Goal: Feedback & Contribution: Submit feedback/report problem

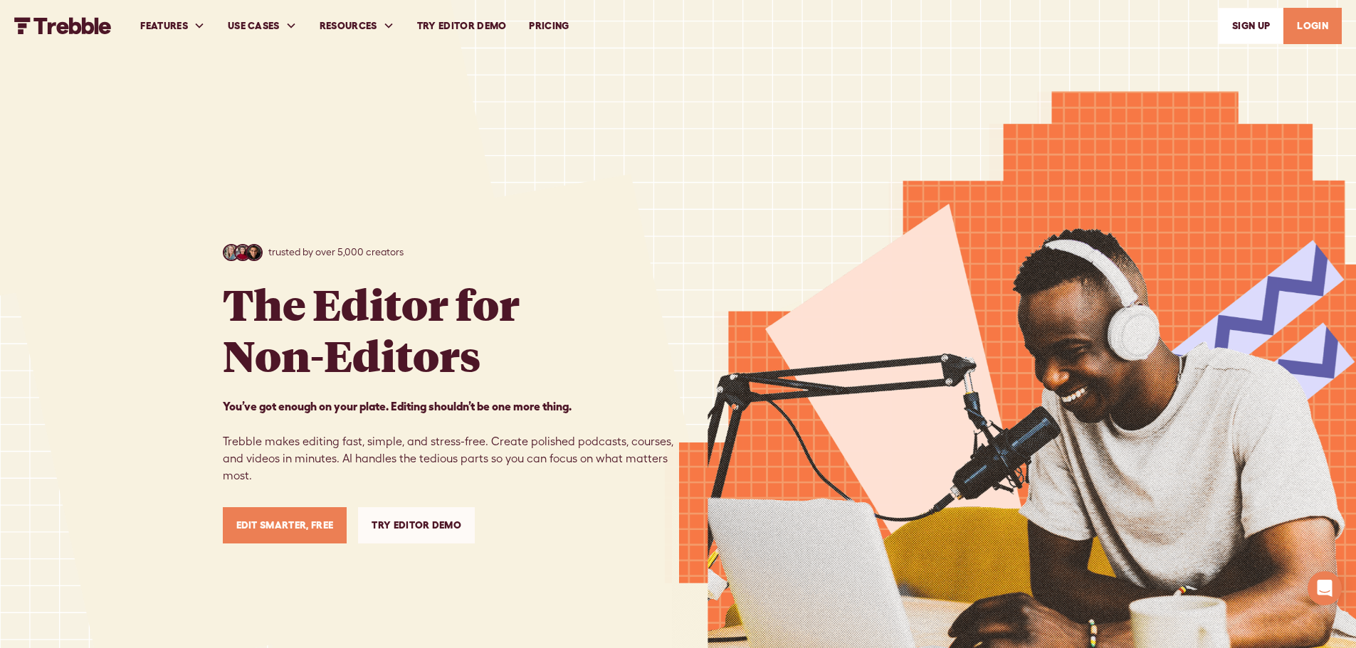
click at [1312, 19] on link "LOGIN" at bounding box center [1312, 26] width 58 height 36
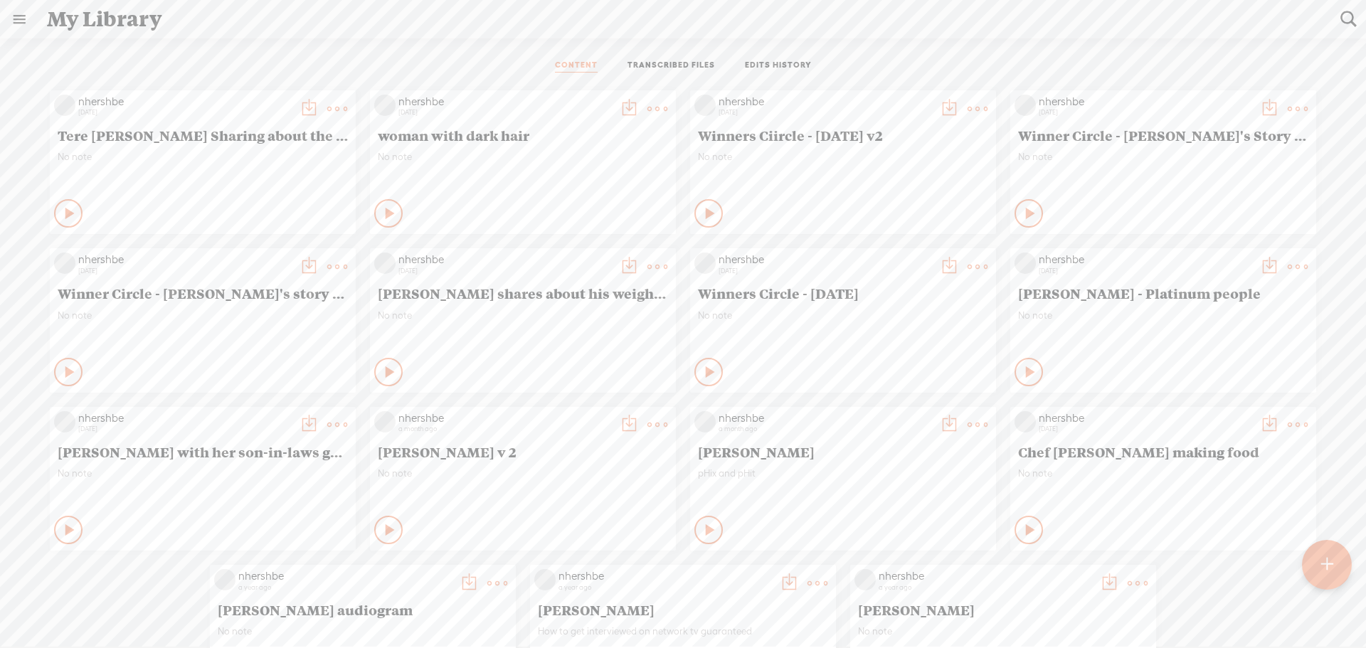
click at [1331, 564] on t at bounding box center [1327, 564] width 12 height 31
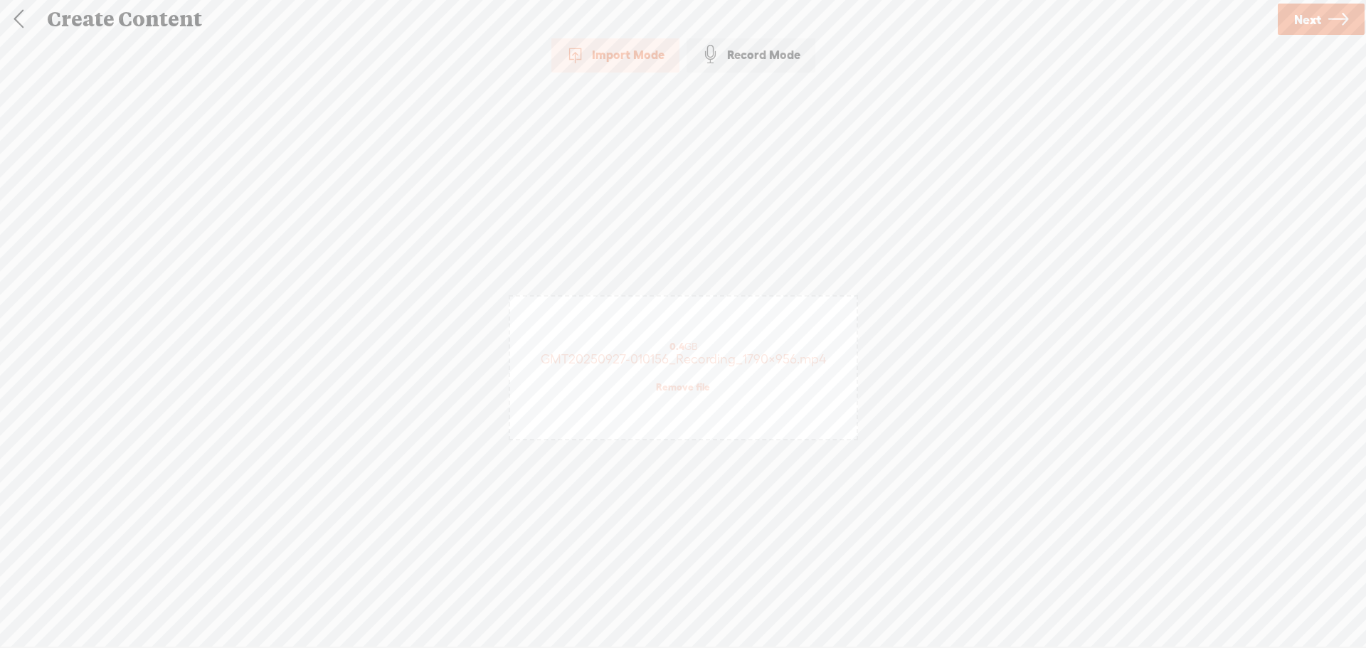
click at [1311, 16] on span "Next" at bounding box center [1307, 19] width 27 height 36
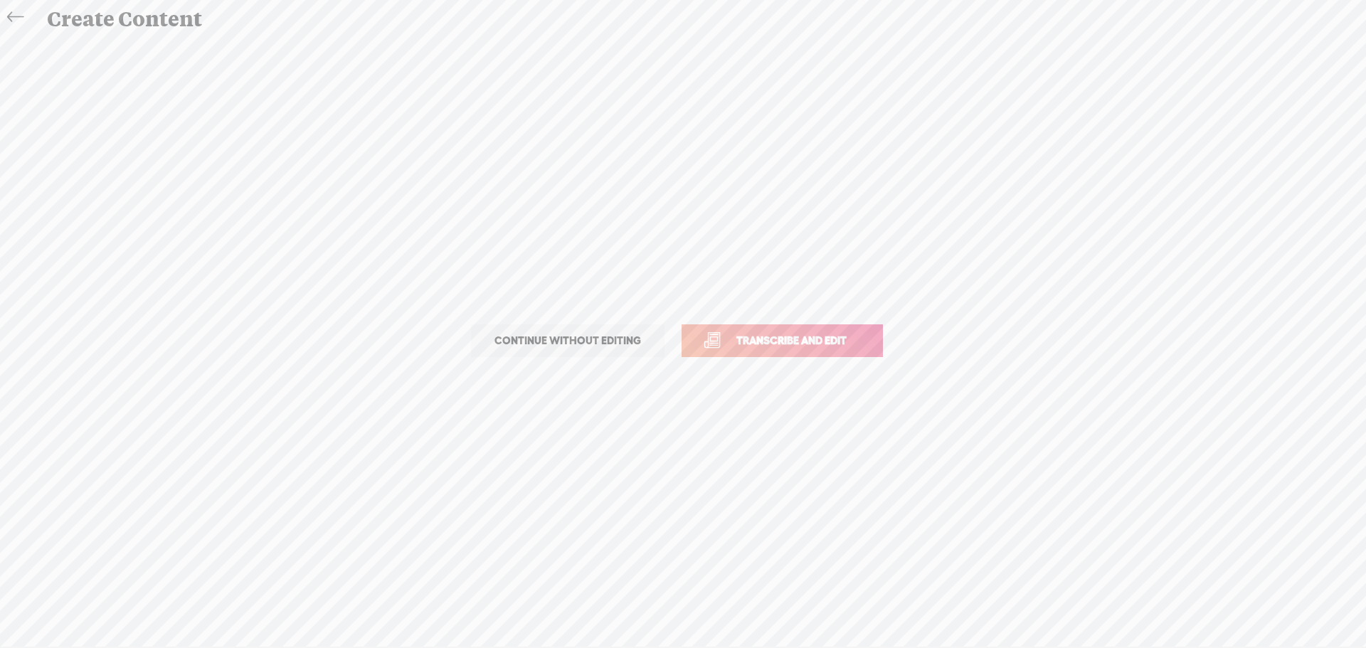
drag, startPoint x: 752, startPoint y: 341, endPoint x: 744, endPoint y: 342, distance: 8.6
click at [745, 342] on span "Transcribe and edit" at bounding box center [792, 340] width 140 height 16
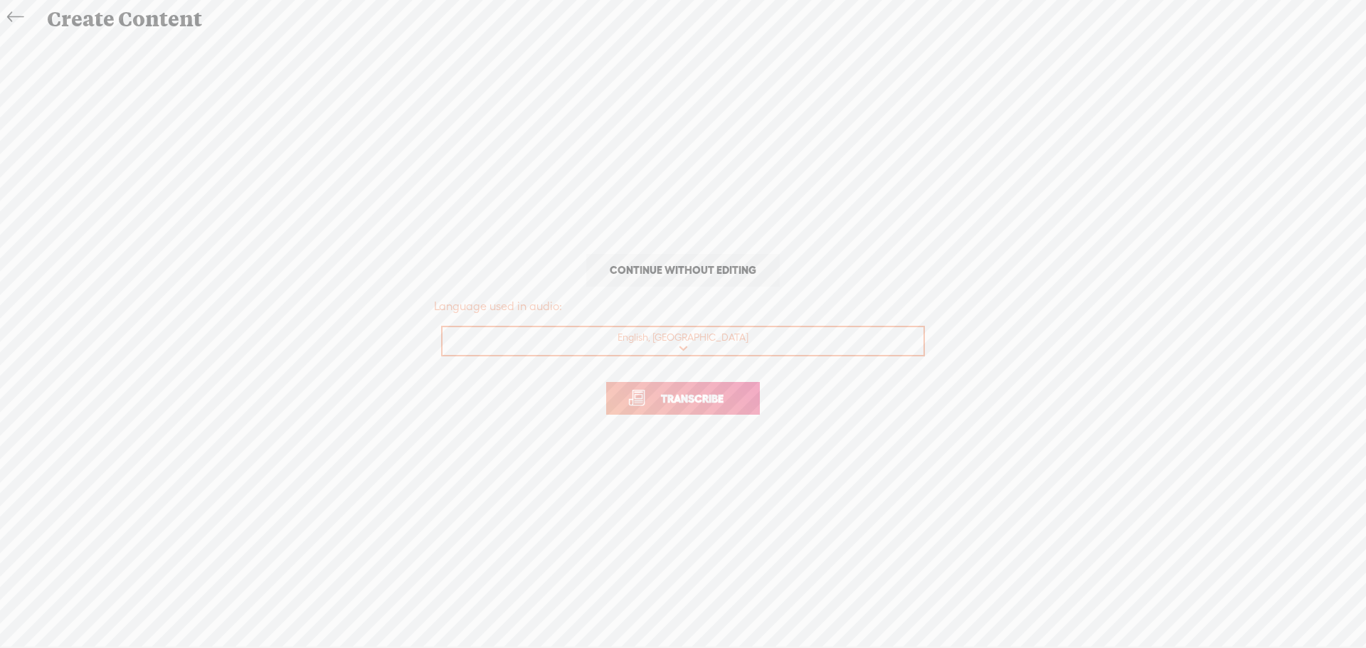
click at [696, 394] on span "Transcribe" at bounding box center [692, 399] width 93 height 16
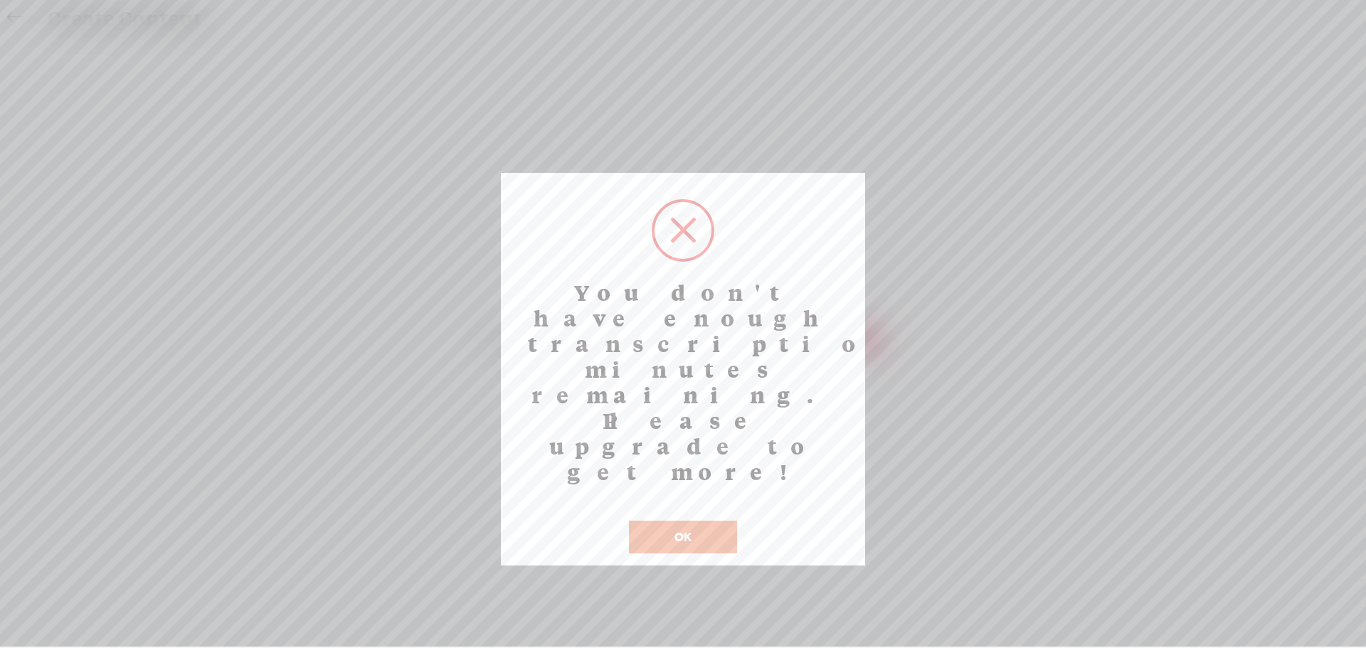
click at [695, 521] on button "OK" at bounding box center [683, 537] width 108 height 33
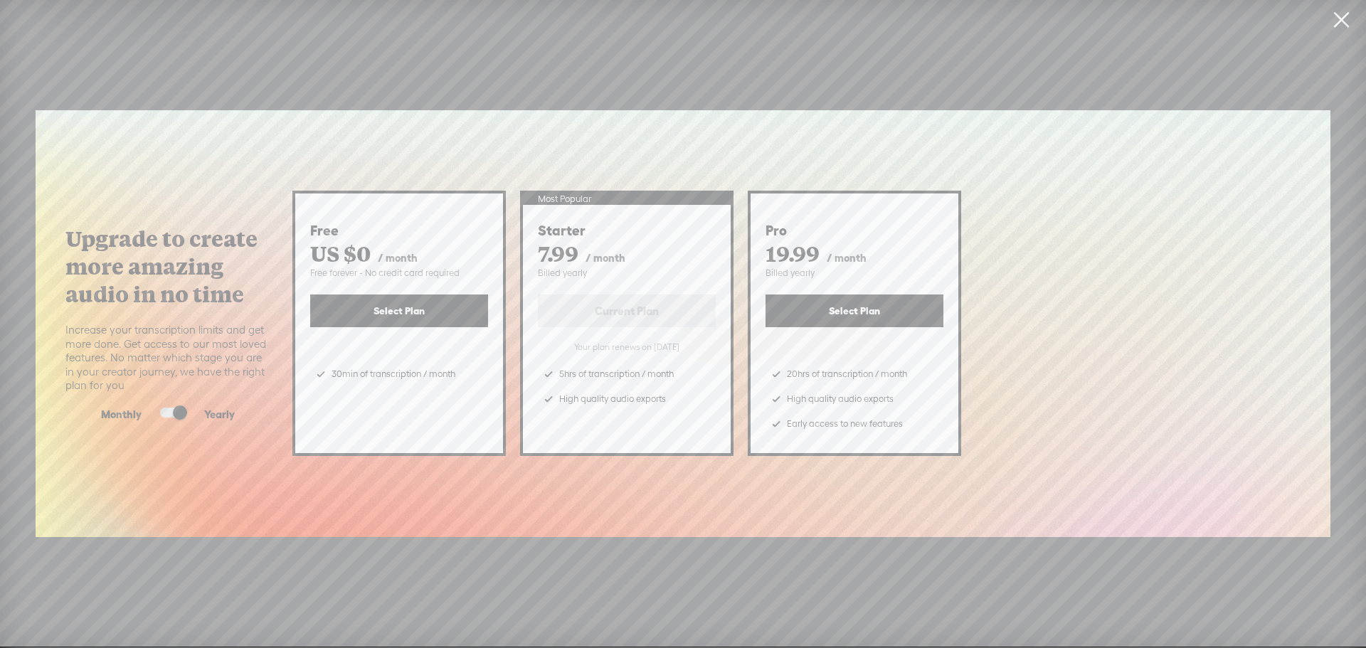
click at [1341, 16] on link at bounding box center [1342, 20] width 36 height 40
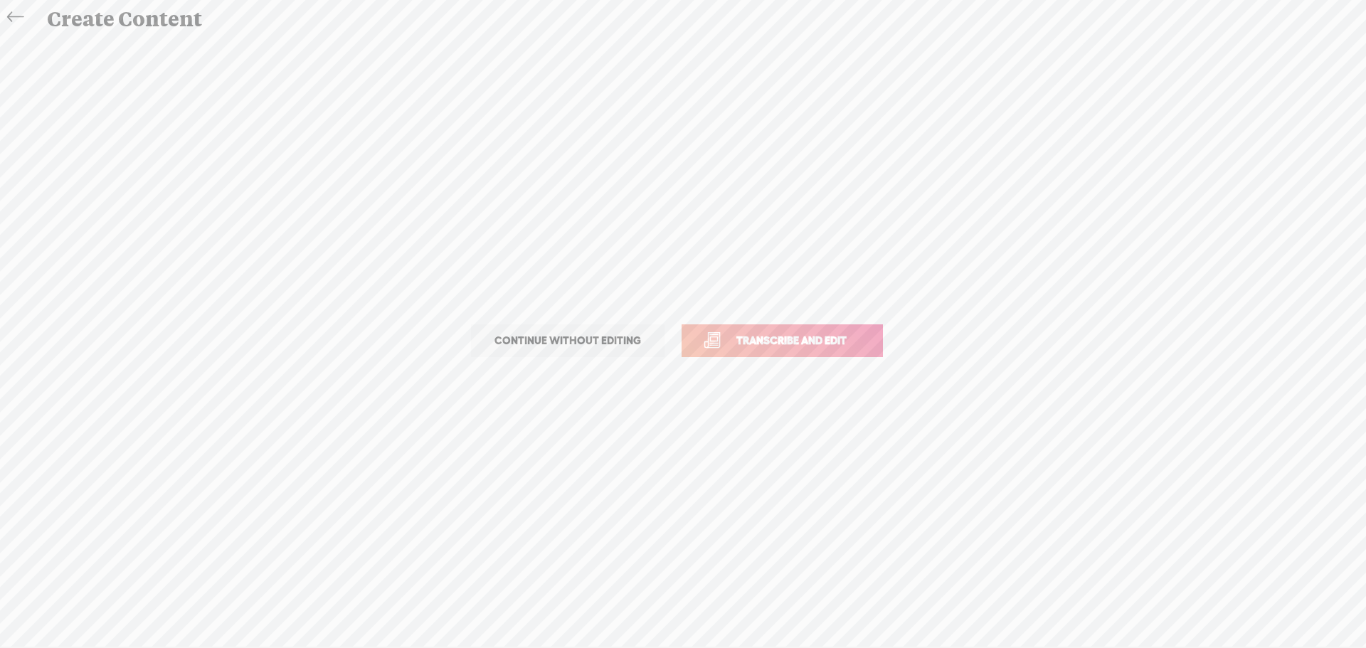
click at [19, 11] on icon at bounding box center [15, 17] width 16 height 32
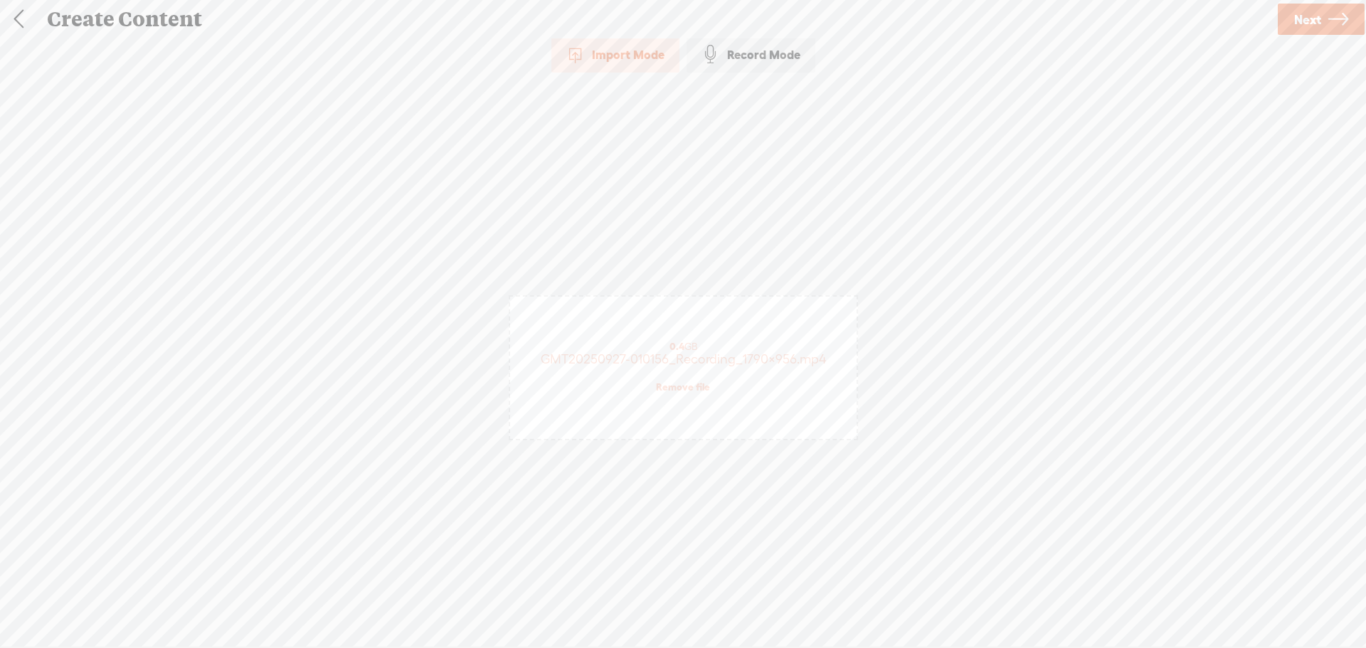
click at [19, 11] on link at bounding box center [19, 19] width 36 height 37
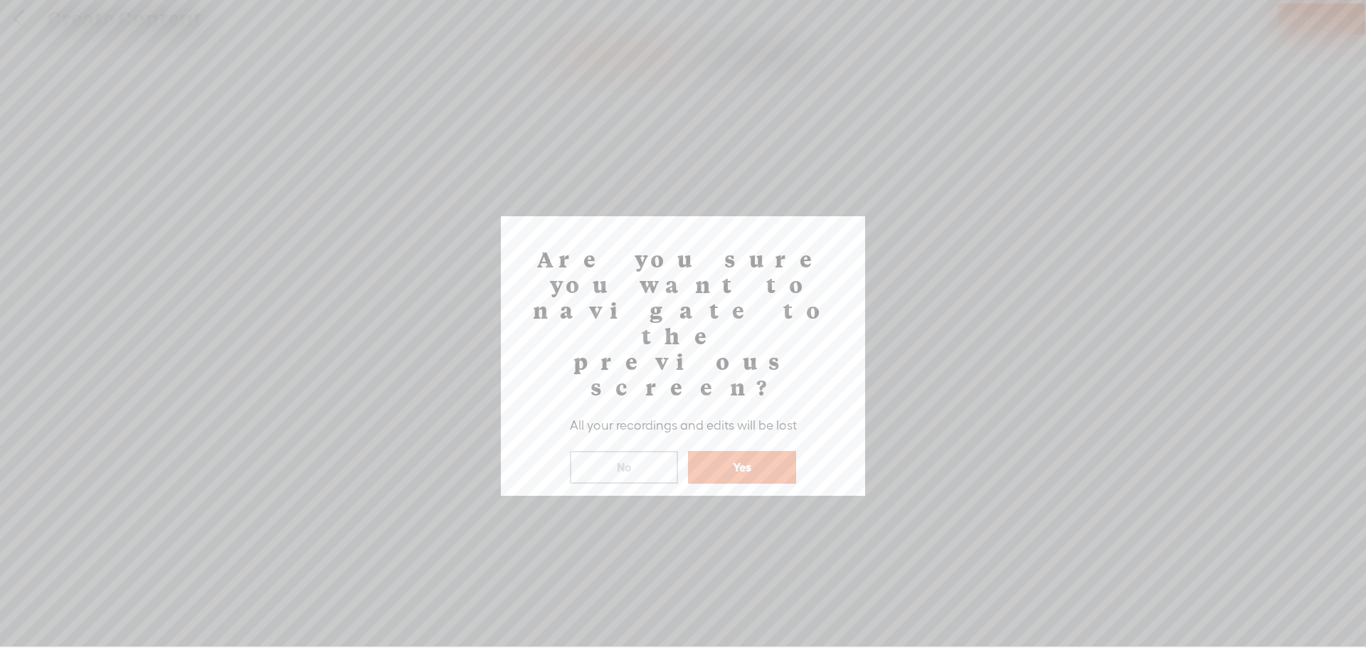
click at [728, 451] on button "Yes" at bounding box center [742, 467] width 108 height 33
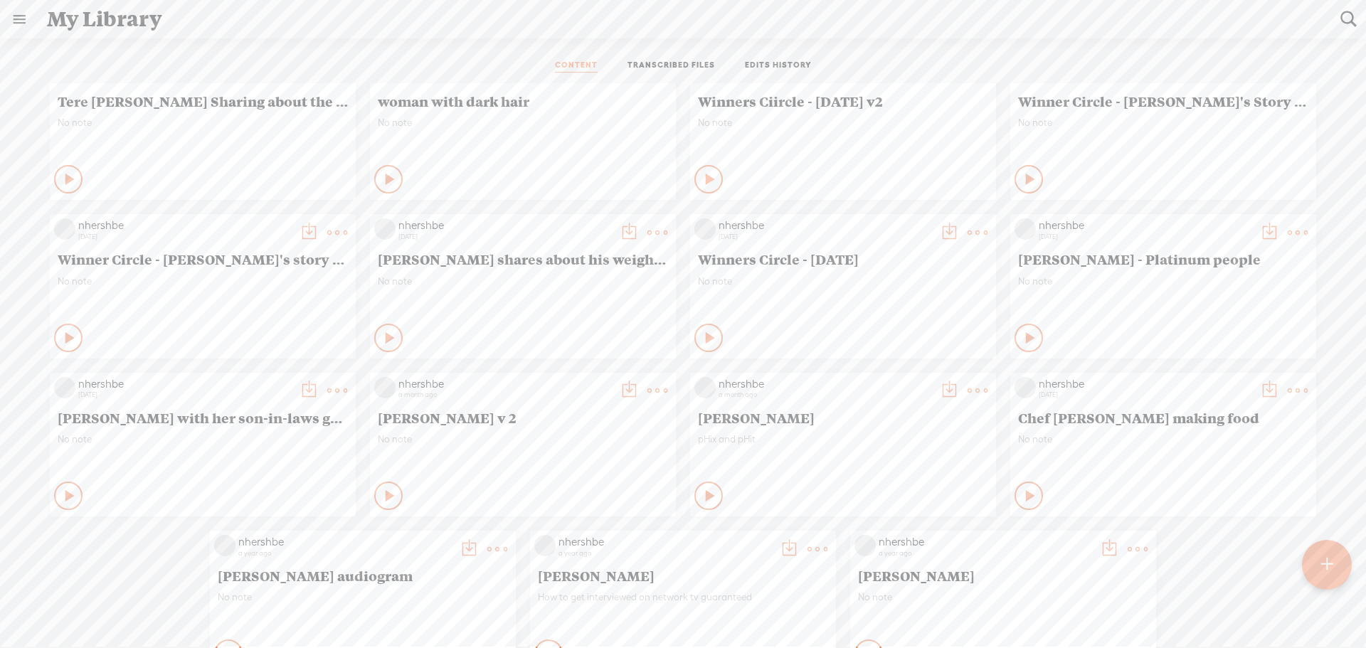
scroll to position [13, 0]
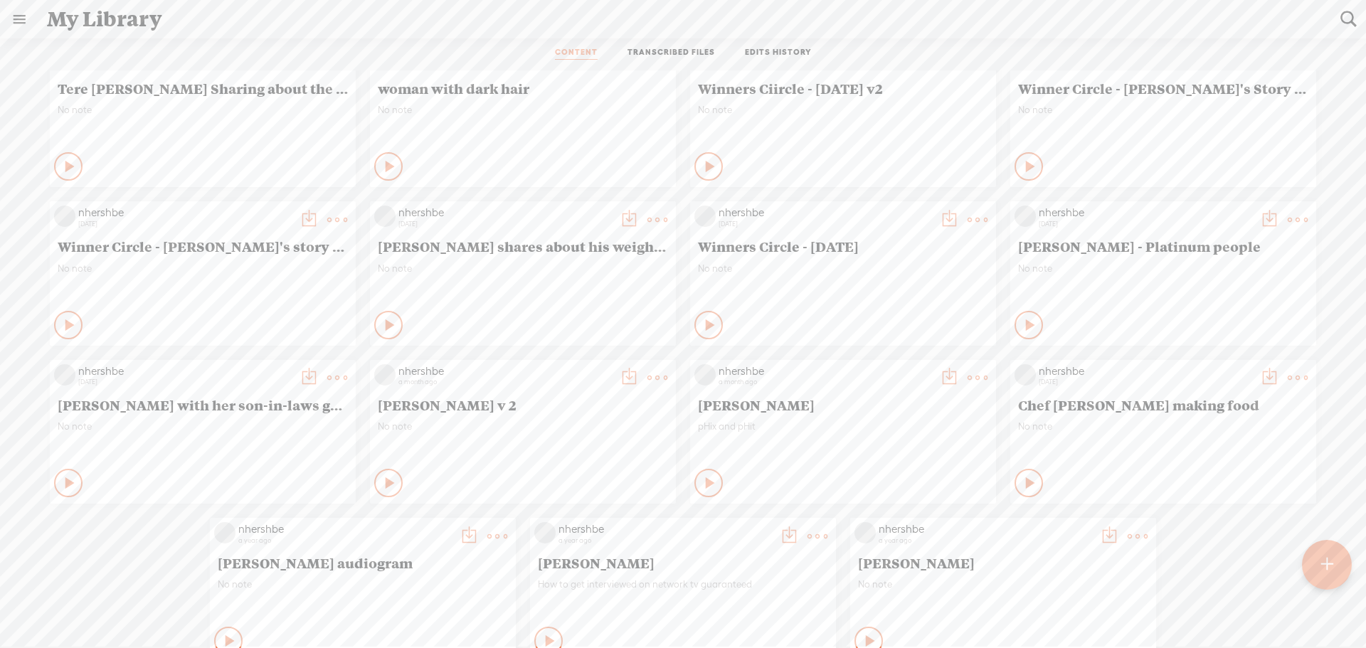
click at [487, 537] on t at bounding box center [497, 537] width 20 height 20
click at [130, 549] on div "nhershbe 4 days ago Tere Kampe Sharing about the drops and business - September…" at bounding box center [683, 352] width 1345 height 633
click at [808, 537] on t at bounding box center [818, 537] width 20 height 20
click at [698, 645] on link "Comments" at bounding box center [739, 649] width 142 height 33
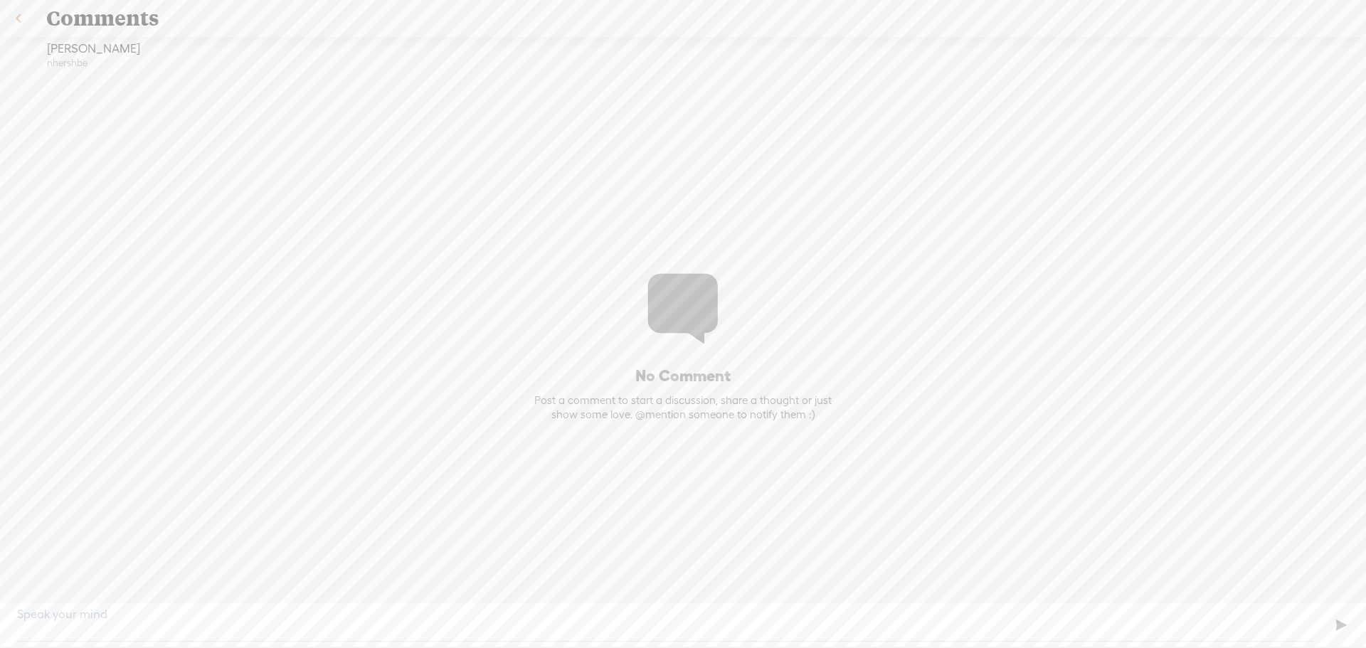
click at [16, 16] on link at bounding box center [18, 18] width 36 height 37
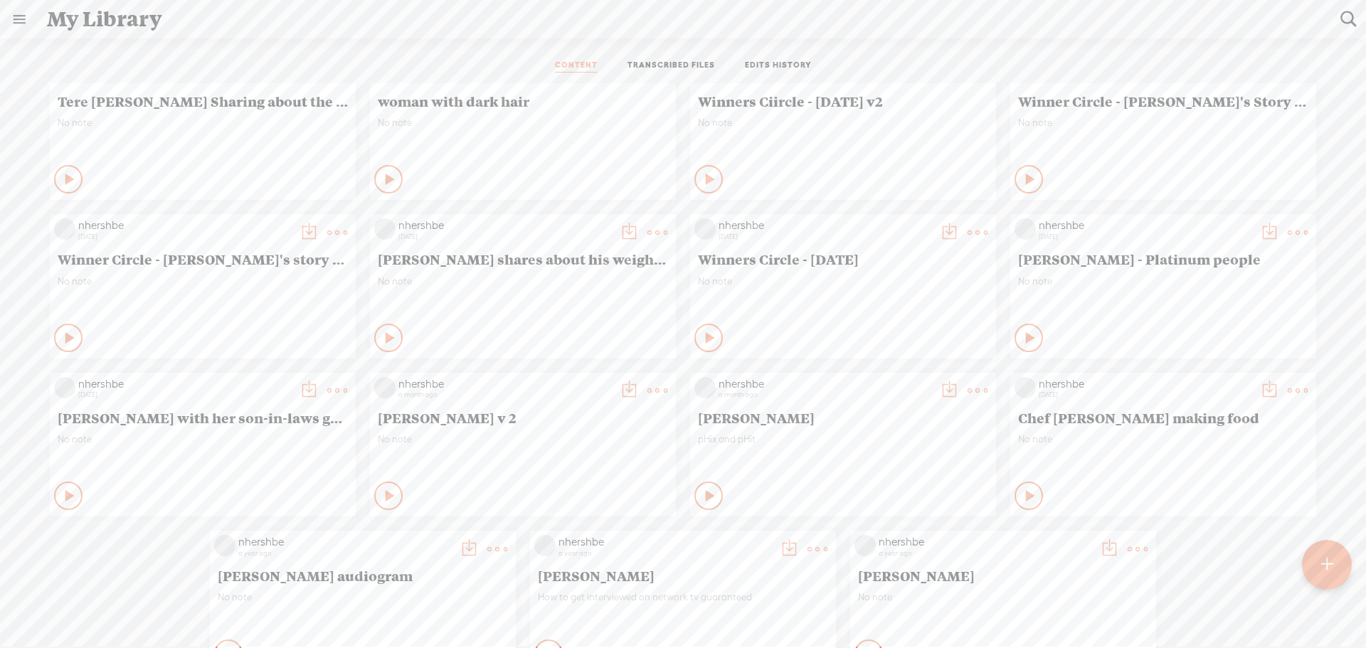
click at [968, 392] on t at bounding box center [978, 391] width 20 height 20
click at [98, 558] on div "nhershbe 4 days ago Tere Kampe Sharing about the drops and business - September…" at bounding box center [683, 365] width 1345 height 633
click at [1288, 387] on t at bounding box center [1298, 391] width 20 height 20
click at [1201, 599] on link "Delete" at bounding box center [1220, 602] width 142 height 33
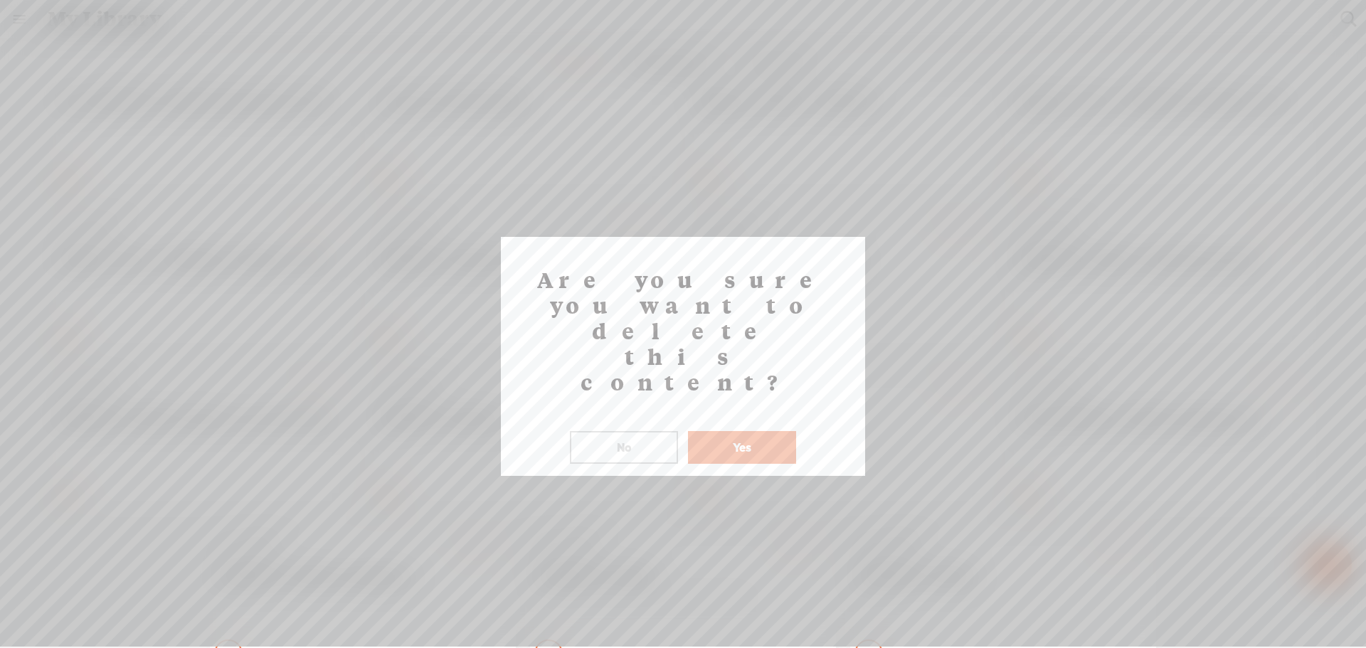
click at [754, 431] on button "Yes" at bounding box center [742, 447] width 108 height 33
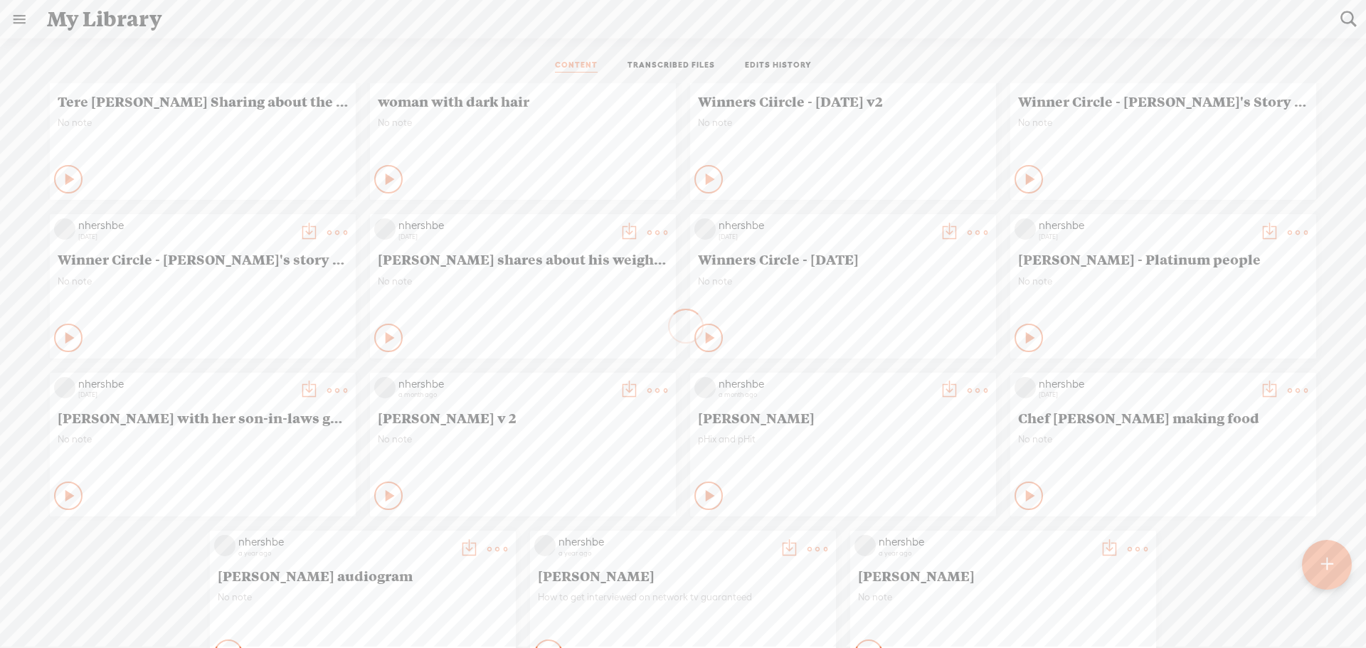
click at [1128, 542] on t at bounding box center [1138, 549] width 20 height 20
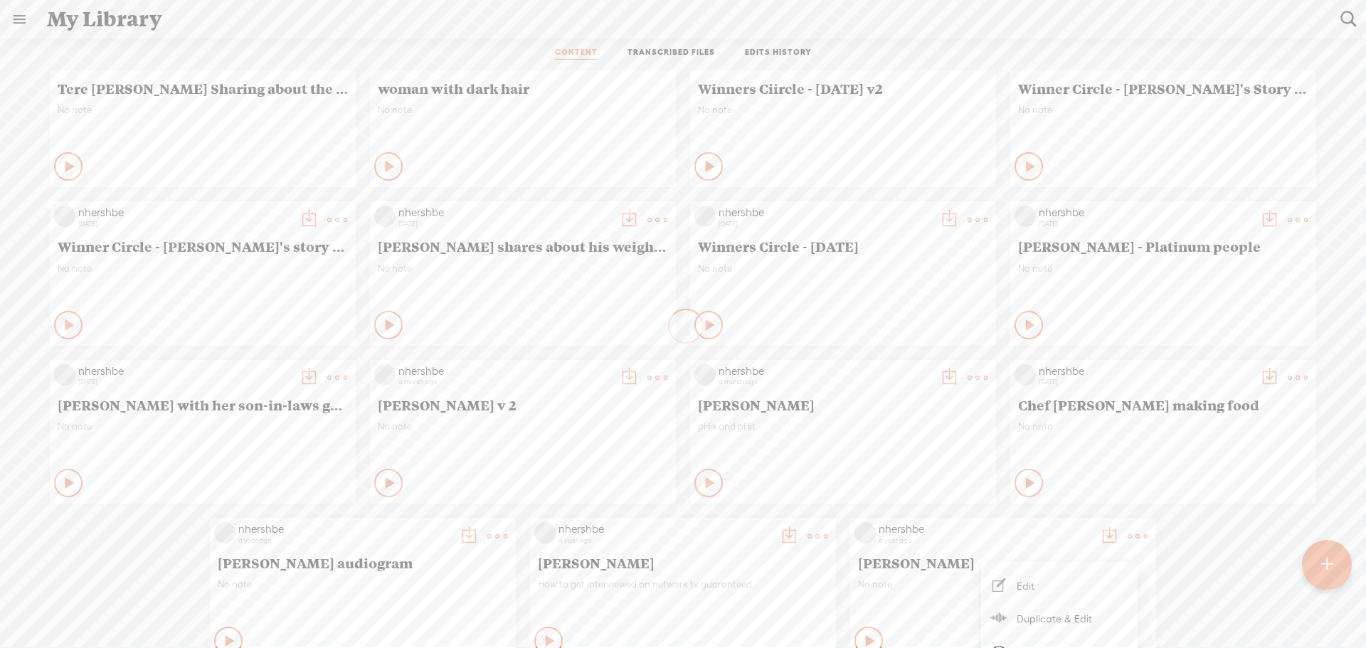
click at [1193, 579] on div "nhershbe 4 days ago Tere Kampe Sharing about the drops and business - September…" at bounding box center [683, 352] width 1345 height 633
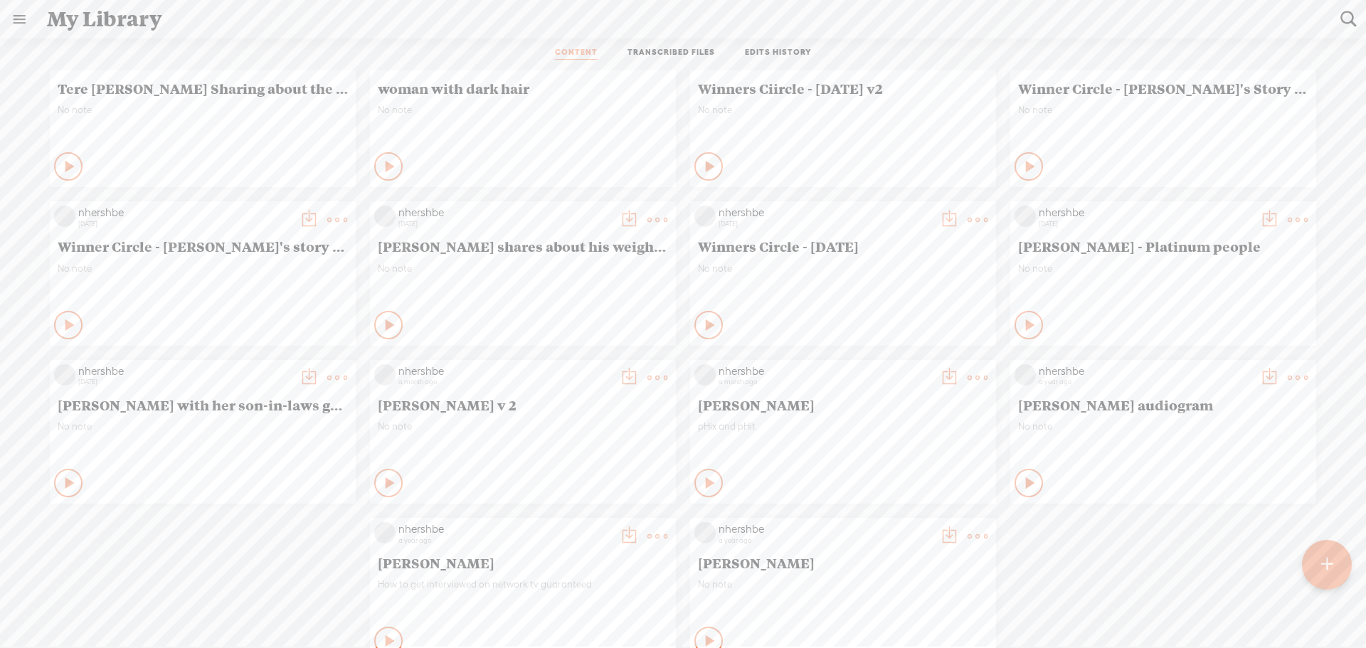
click at [968, 530] on t at bounding box center [978, 537] width 20 height 20
click at [1118, 564] on div "nhershbe 4 days ago Tere Kampe Sharing about the drops and business - September…" at bounding box center [683, 352] width 1345 height 633
click at [1288, 378] on t at bounding box center [1298, 378] width 20 height 20
click at [1189, 587] on link "Delete" at bounding box center [1220, 590] width 142 height 33
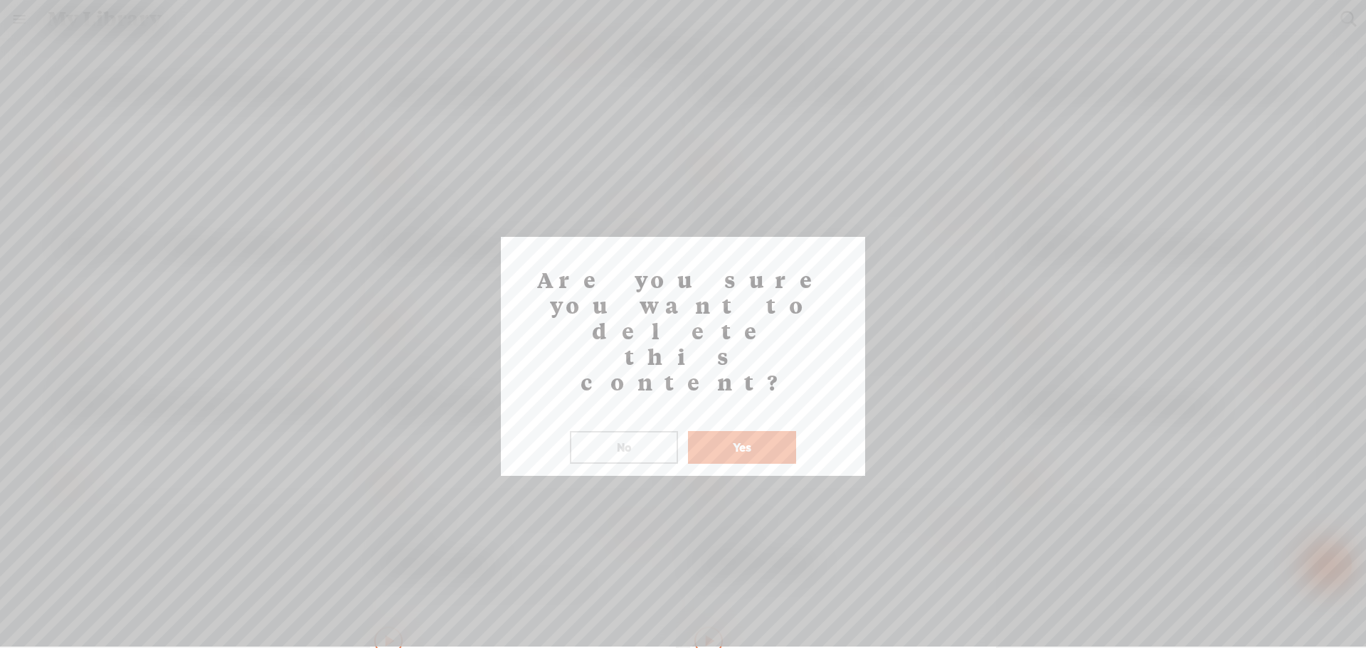
click at [763, 431] on button "Yes" at bounding box center [742, 447] width 108 height 33
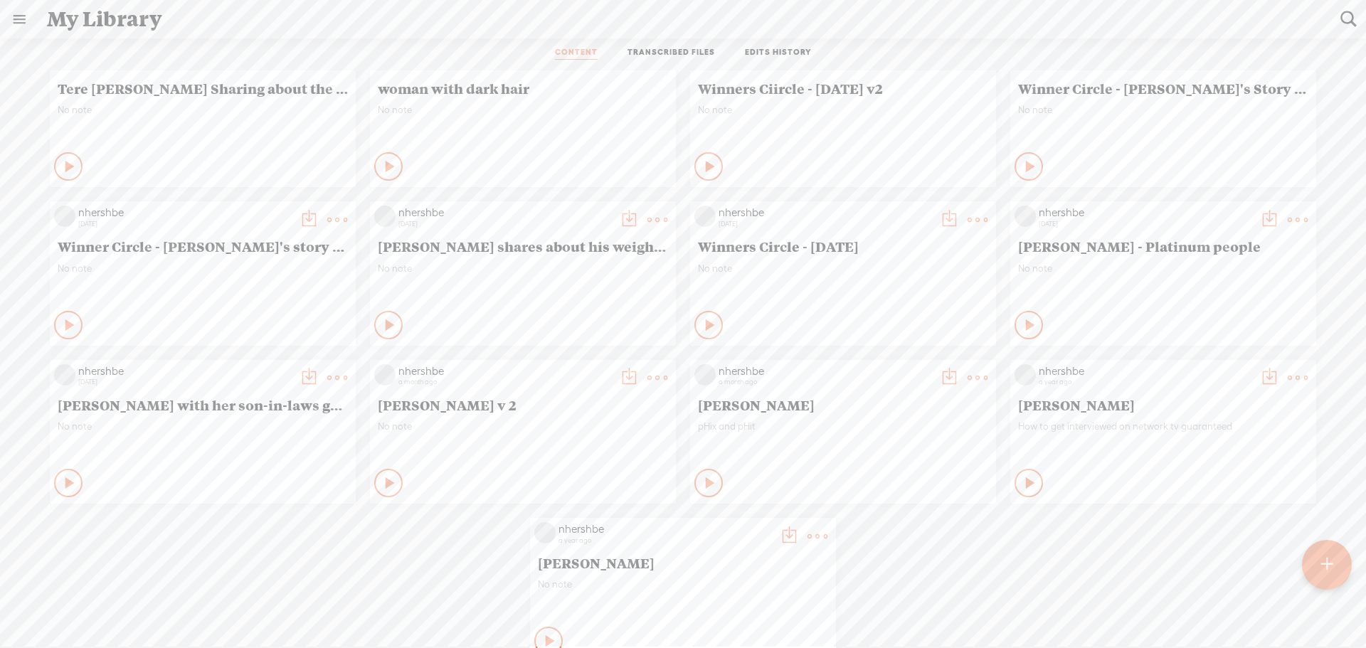
click at [1288, 377] on t at bounding box center [1298, 378] width 20 height 20
drag, startPoint x: 1180, startPoint y: 583, endPoint x: 1166, endPoint y: 569, distance: 19.6
click at [1180, 582] on link "Delete" at bounding box center [1220, 590] width 142 height 33
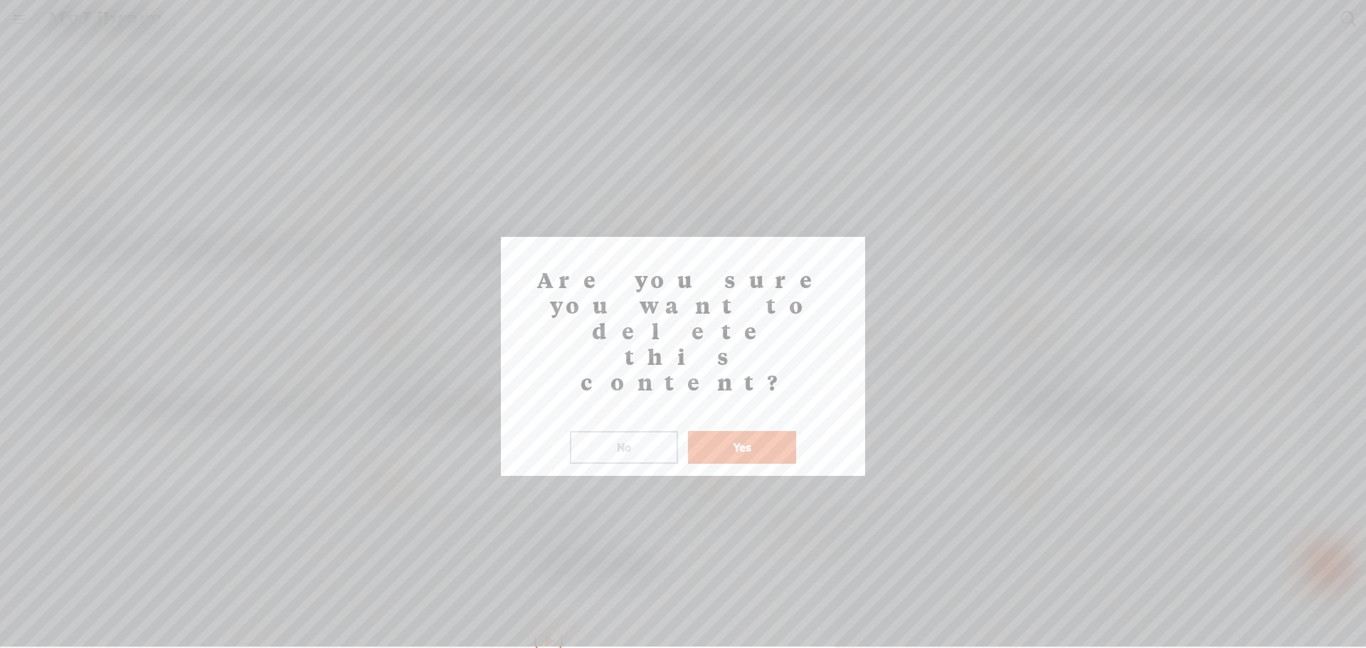
click at [742, 431] on button "Yes" at bounding box center [742, 447] width 108 height 33
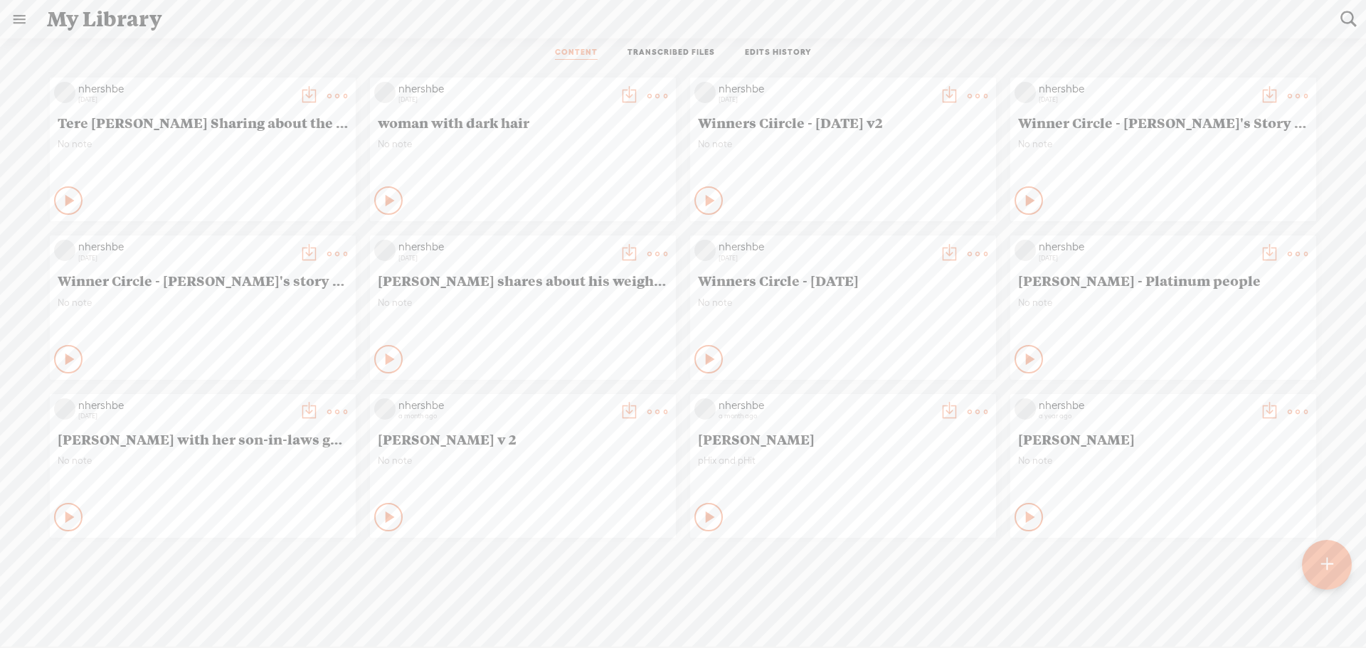
scroll to position [0, 0]
click at [1289, 413] on t at bounding box center [1298, 412] width 20 height 20
click at [1185, 623] on link "Delete" at bounding box center [1225, 624] width 142 height 33
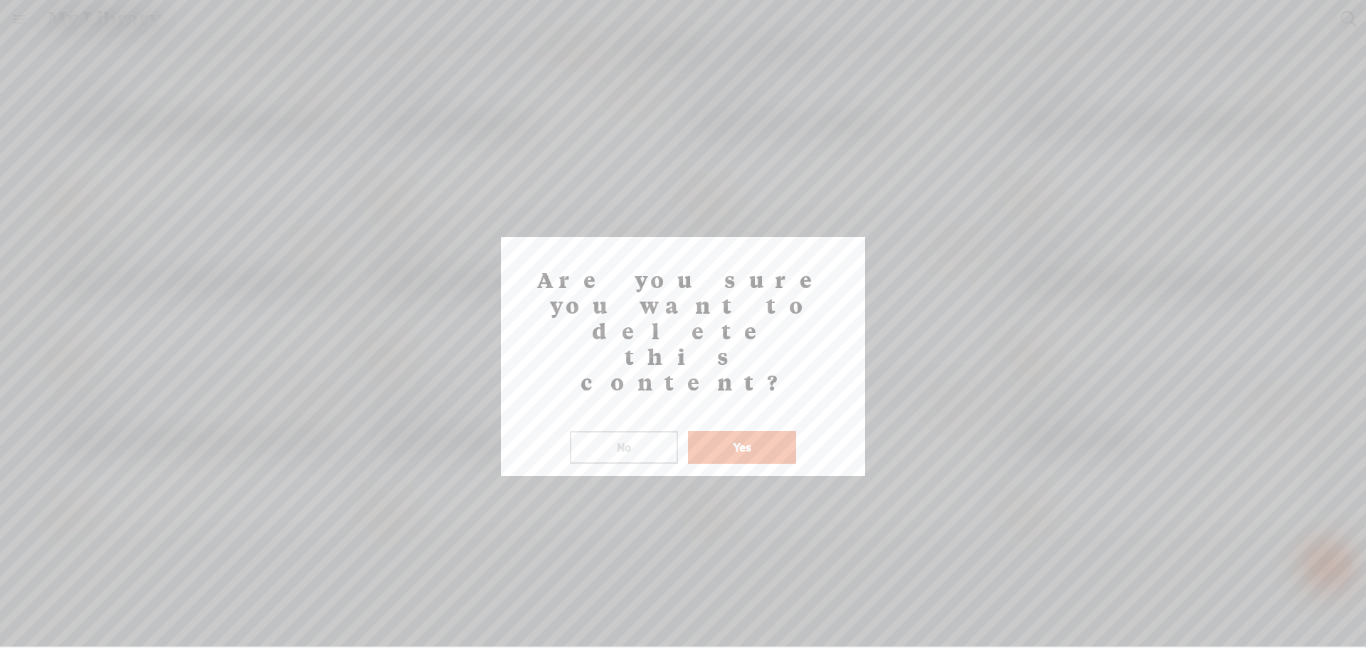
click at [761, 431] on button "Yes" at bounding box center [742, 447] width 108 height 33
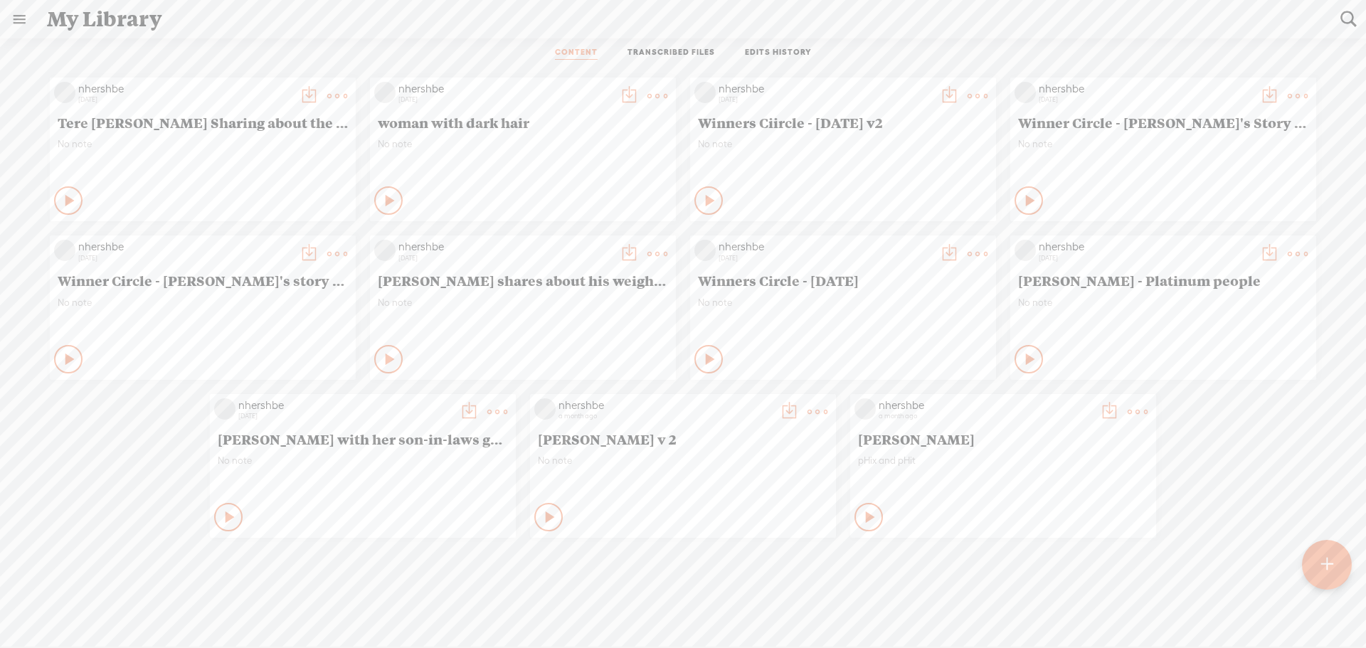
click at [1324, 566] on t at bounding box center [1327, 564] width 12 height 31
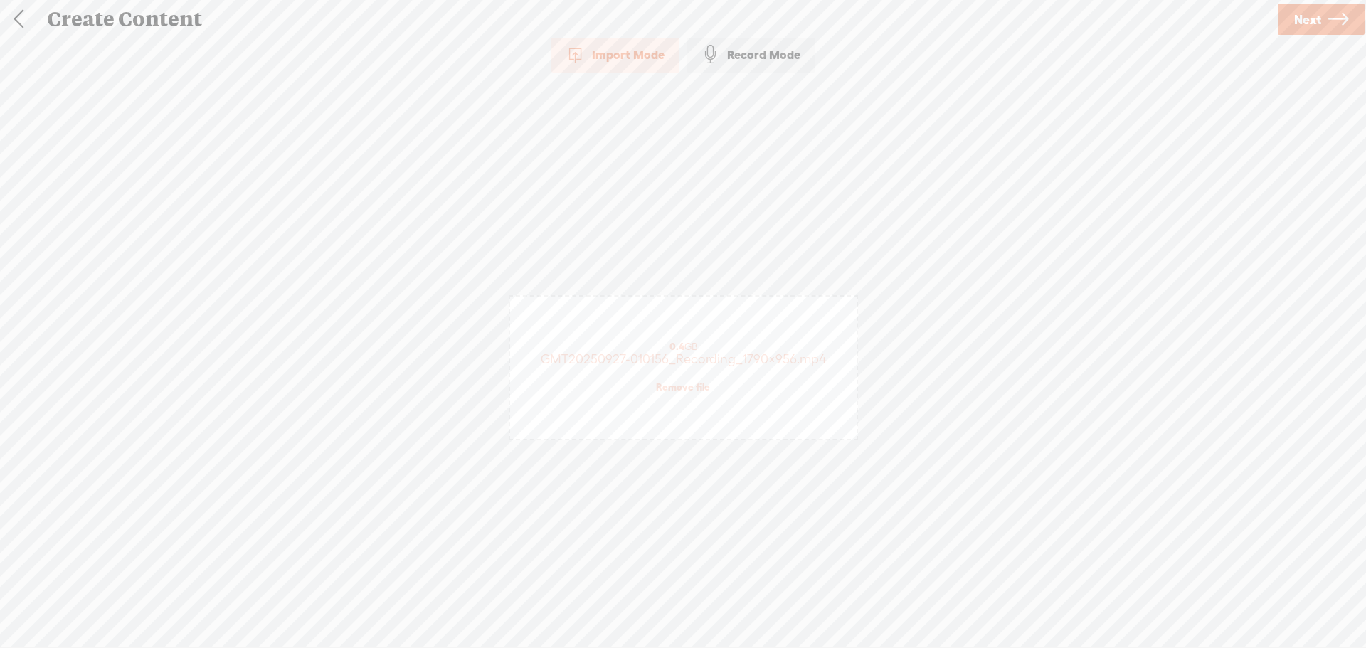
click at [1301, 21] on span "Next" at bounding box center [1307, 19] width 27 height 36
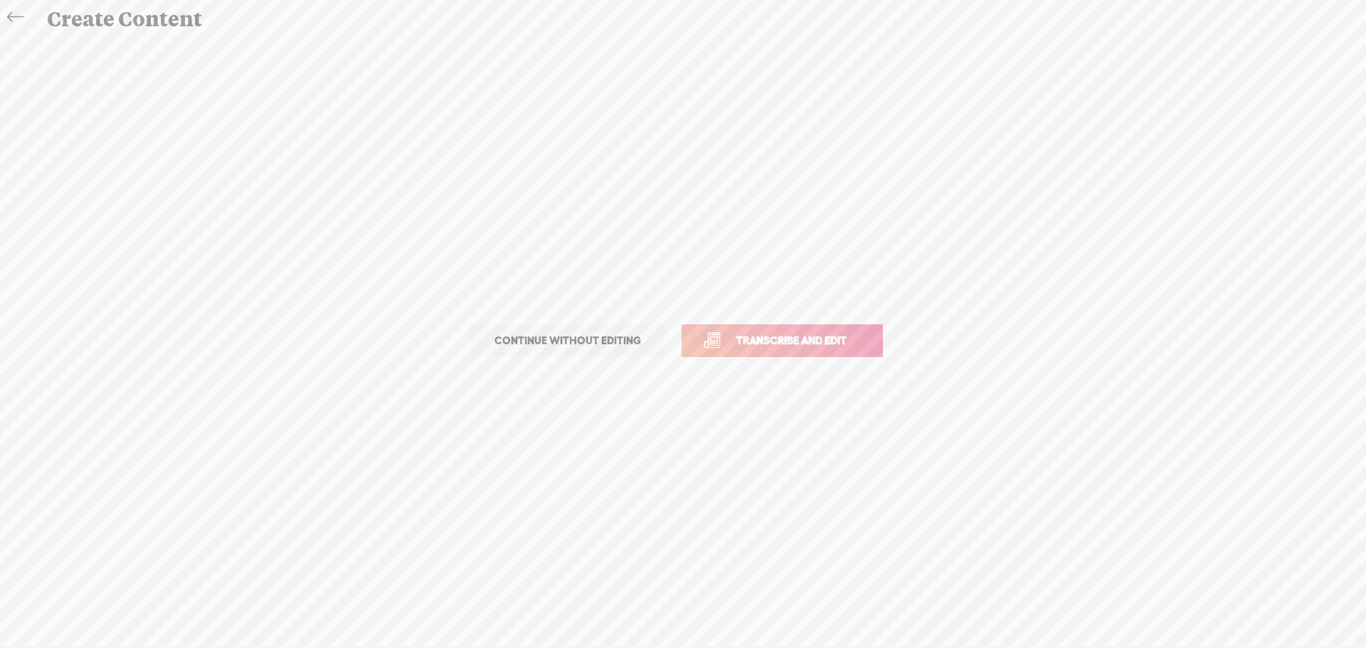
click at [833, 330] on link "Transcribe and edit" at bounding box center [782, 341] width 201 height 33
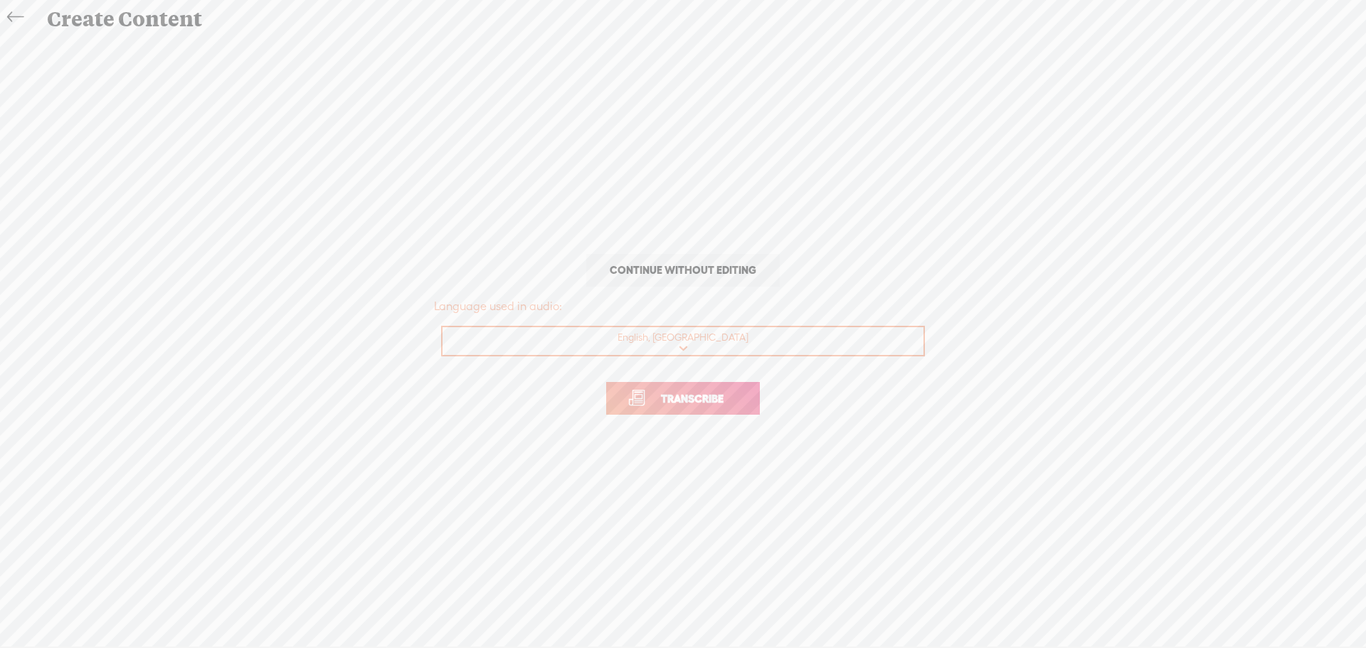
click at [723, 394] on span "Transcribe" at bounding box center [692, 399] width 93 height 16
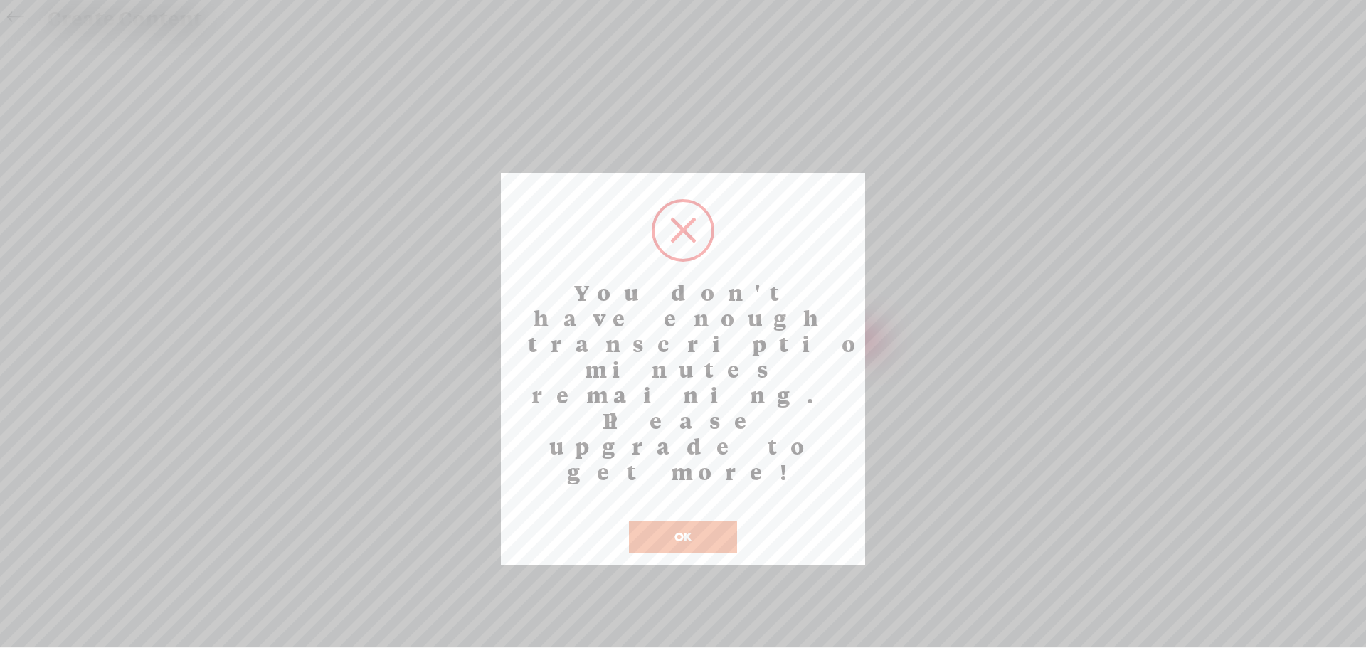
click at [698, 521] on button "OK" at bounding box center [683, 537] width 108 height 33
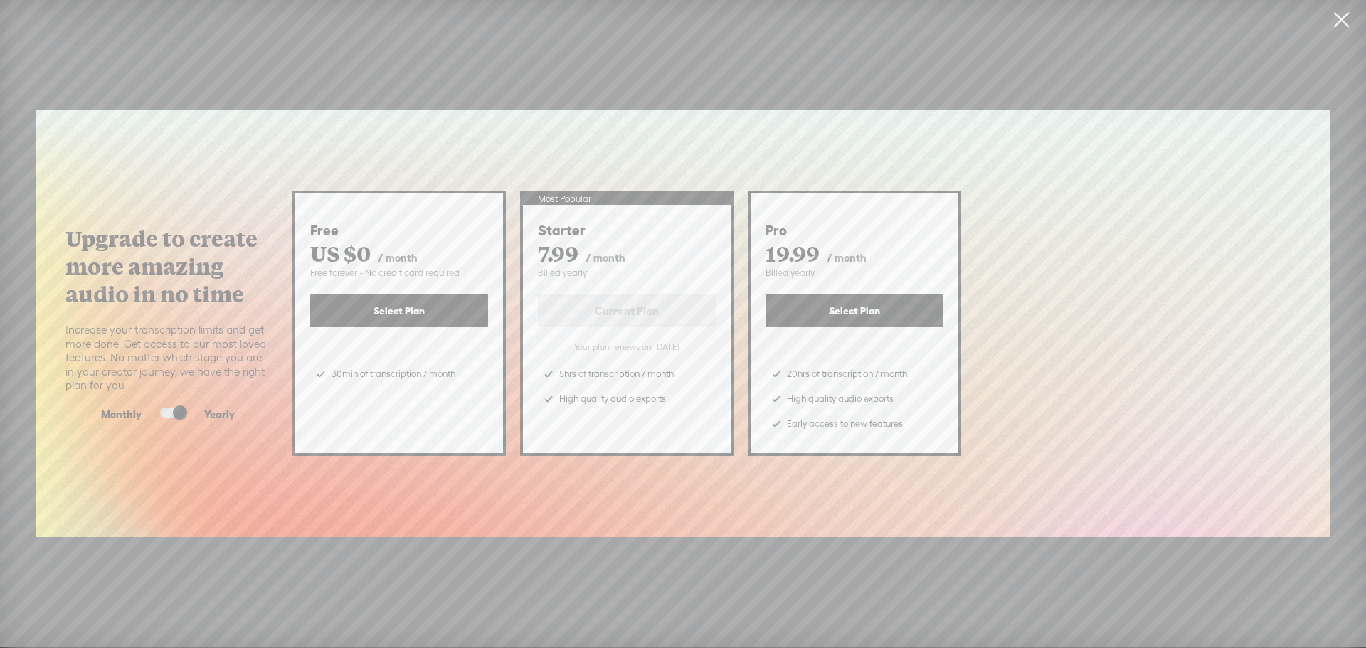
click at [1341, 12] on link at bounding box center [1342, 20] width 36 height 40
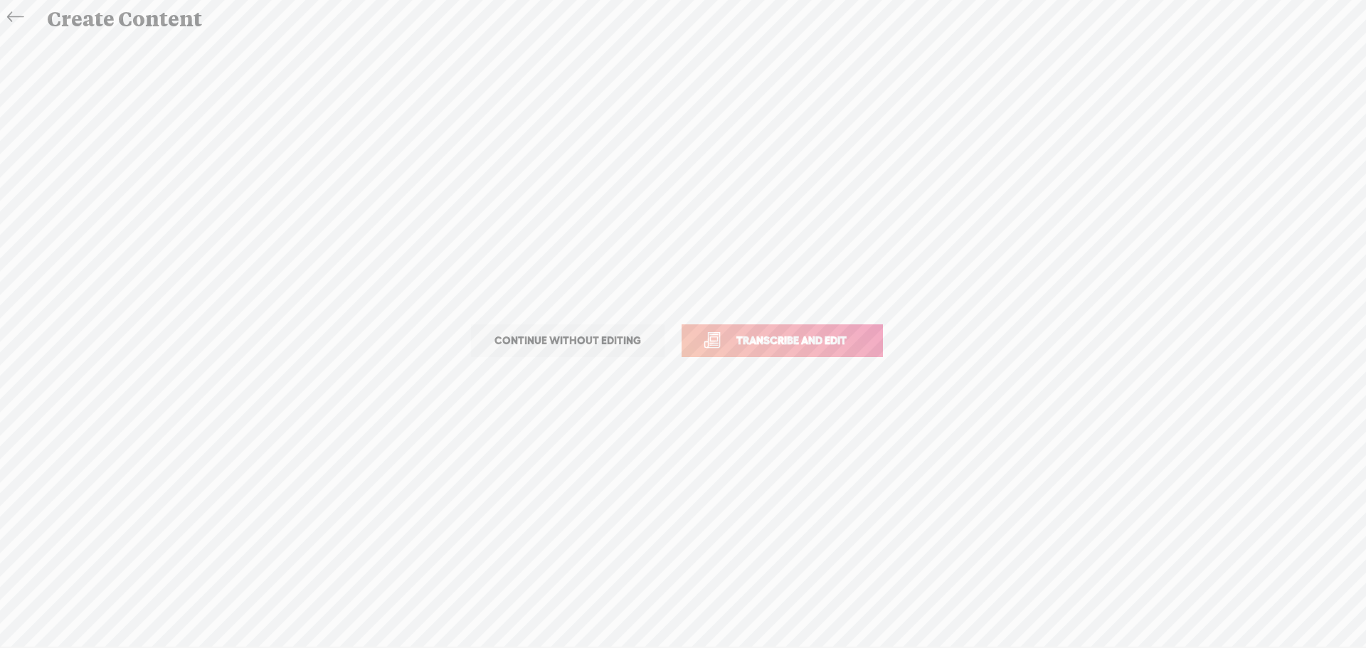
click at [14, 19] on icon at bounding box center [15, 17] width 16 height 32
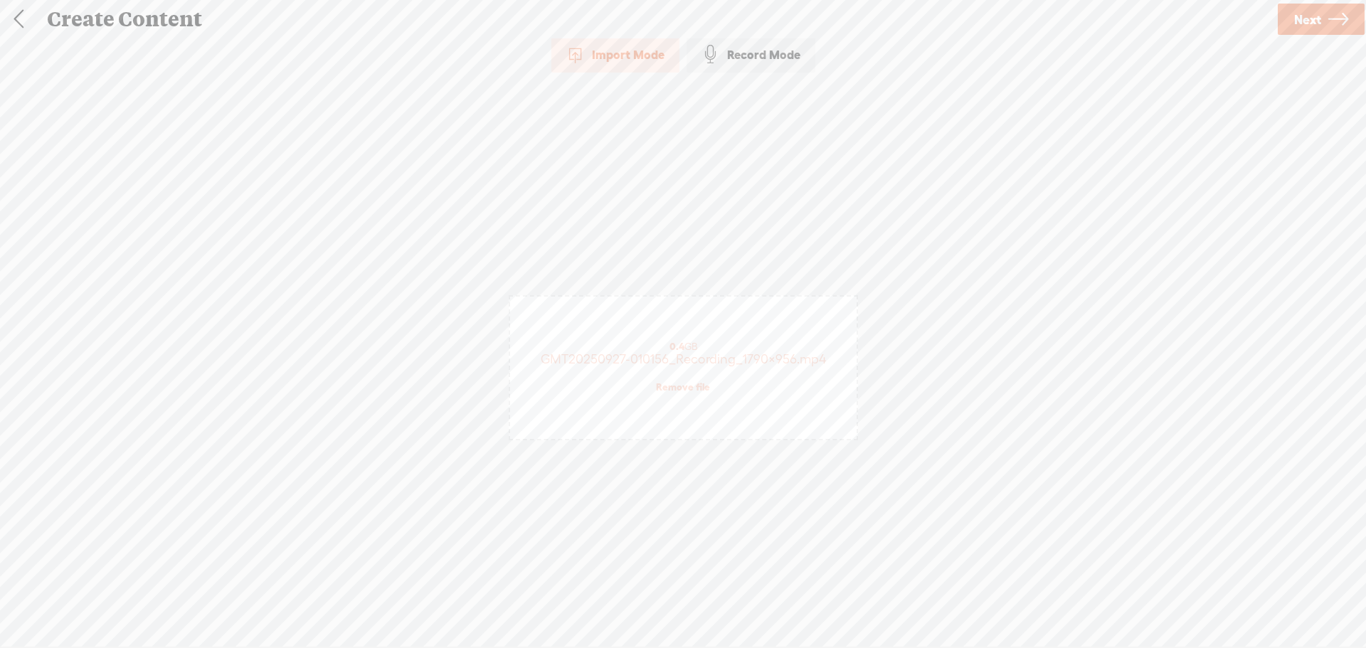
click at [14, 19] on link at bounding box center [19, 19] width 36 height 37
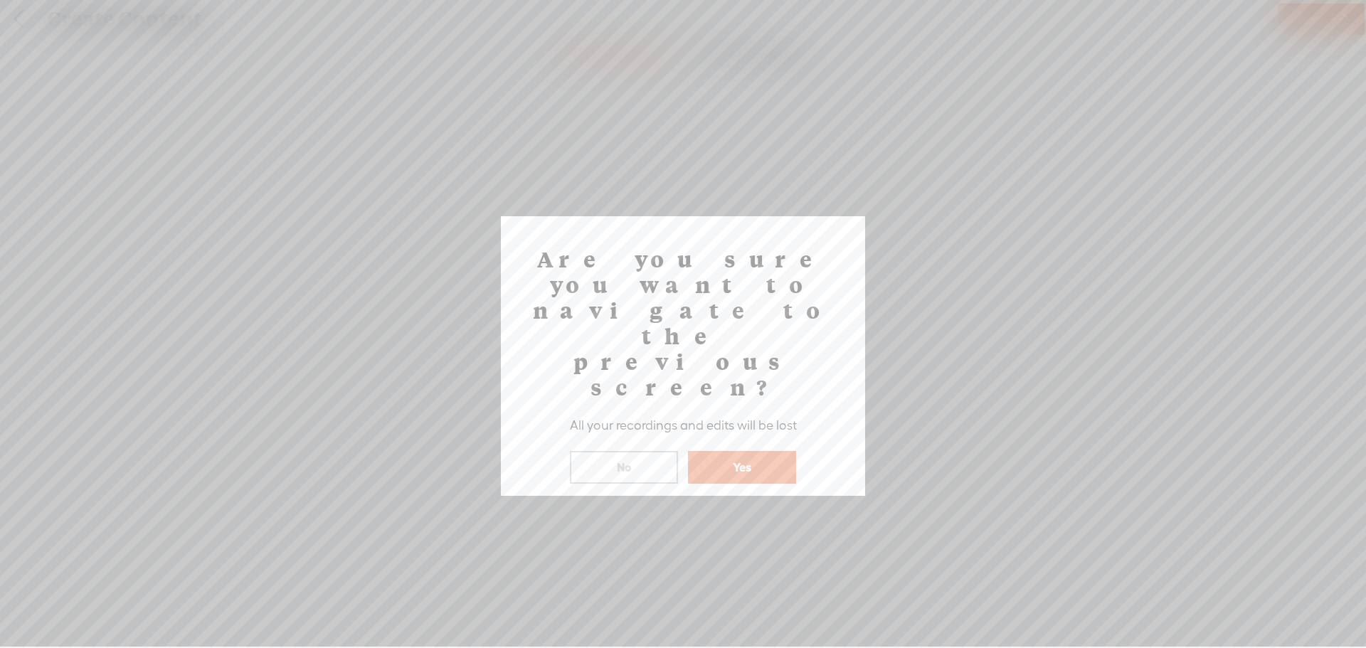
click at [730, 451] on button "Yes" at bounding box center [742, 467] width 108 height 33
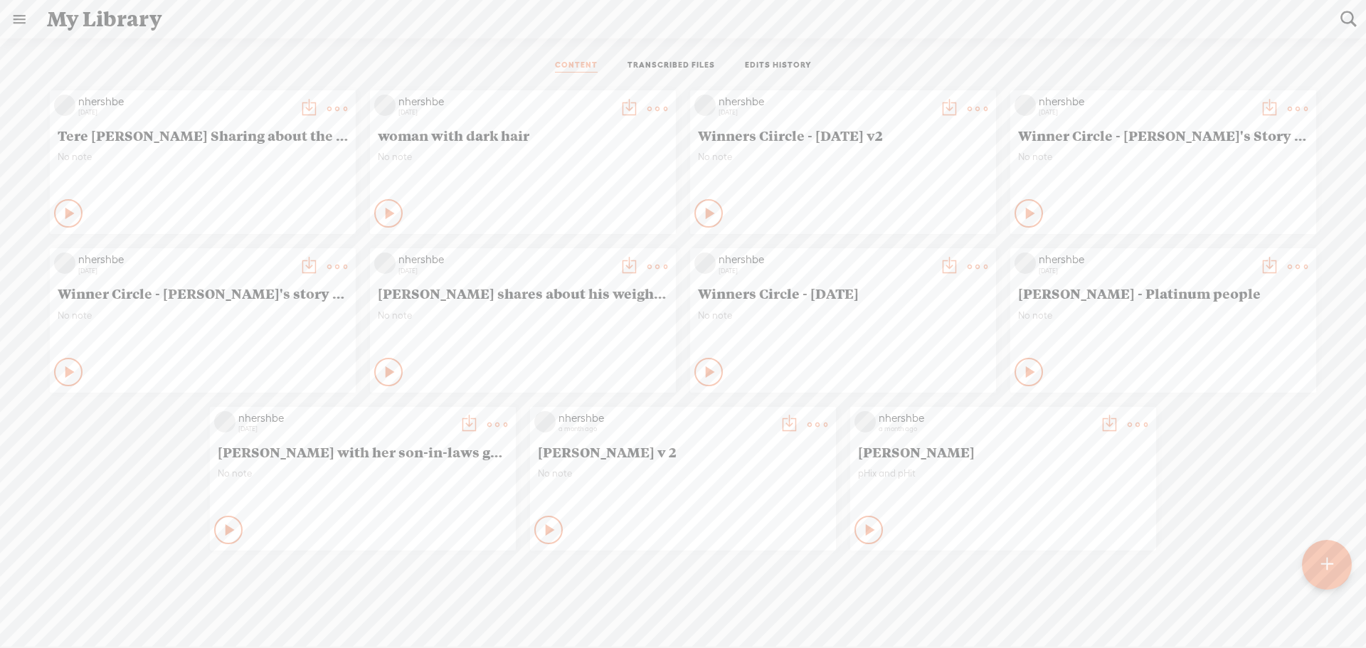
click at [683, 70] on link "TRANSCRIBED FILES" at bounding box center [672, 66] width 88 height 13
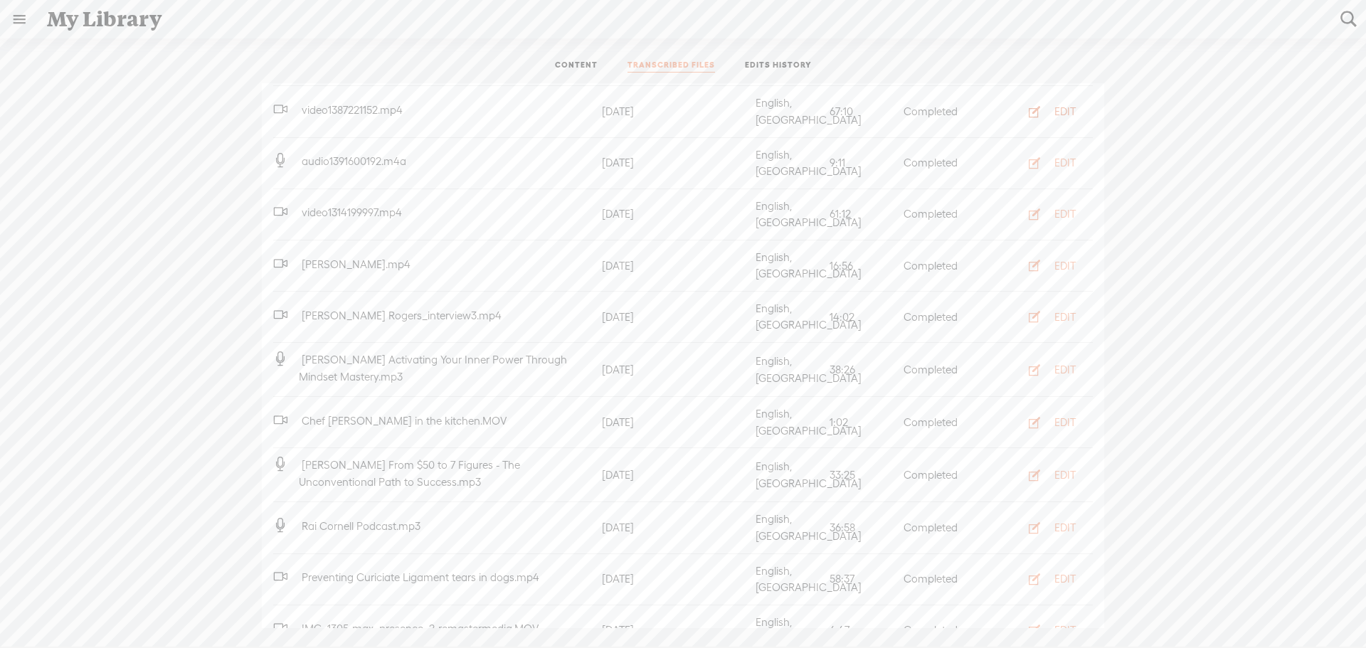
scroll to position [601, 0]
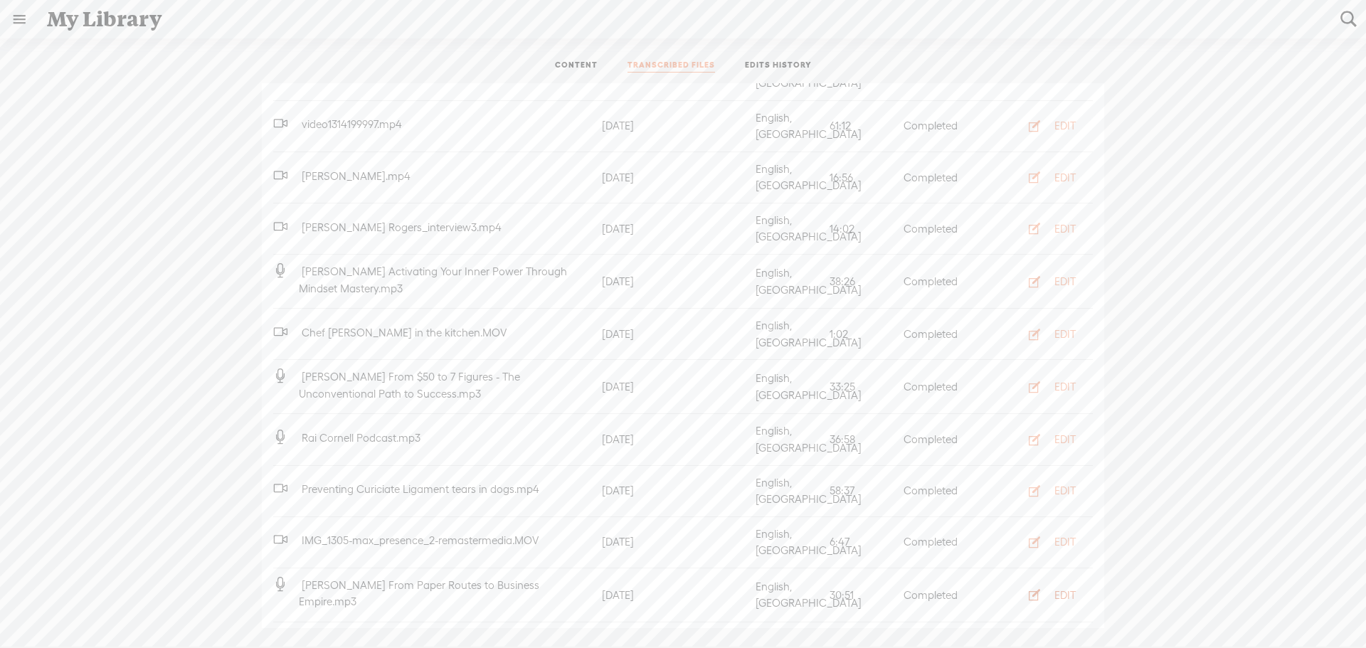
click at [1059, 589] on div "EDIT" at bounding box center [1065, 596] width 21 height 14
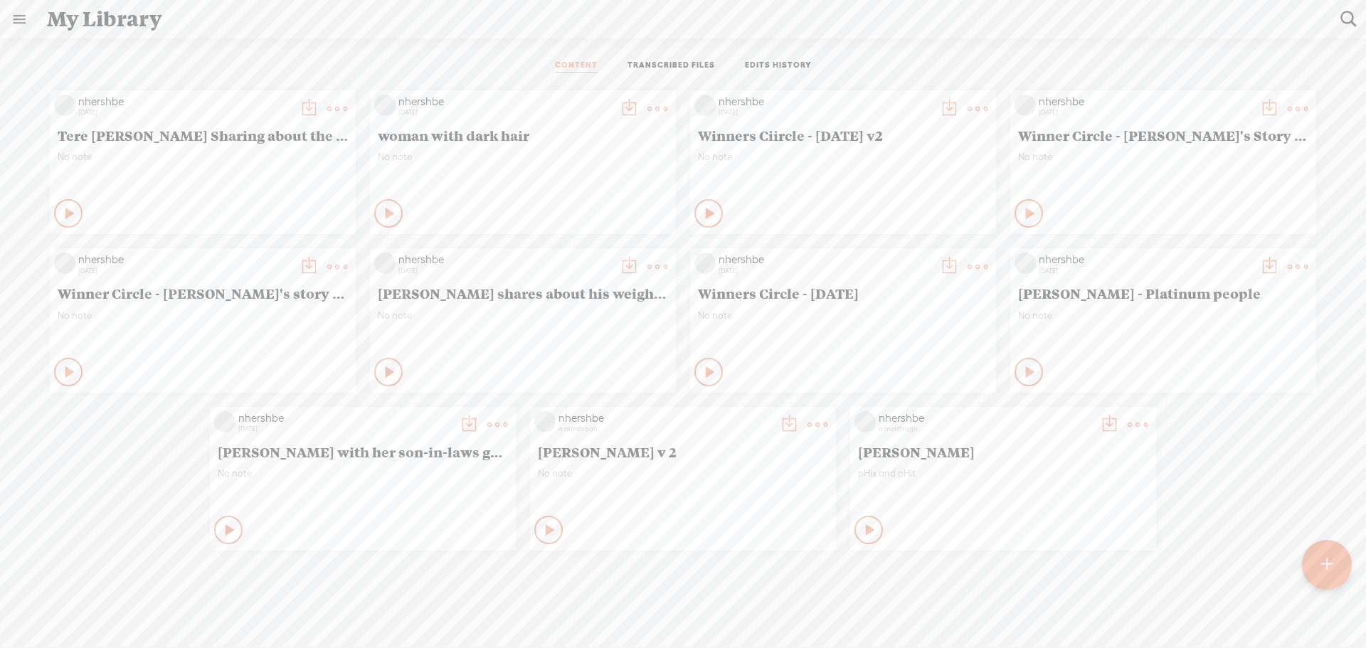
click at [662, 66] on link "TRANSCRIBED FILES" at bounding box center [672, 66] width 88 height 13
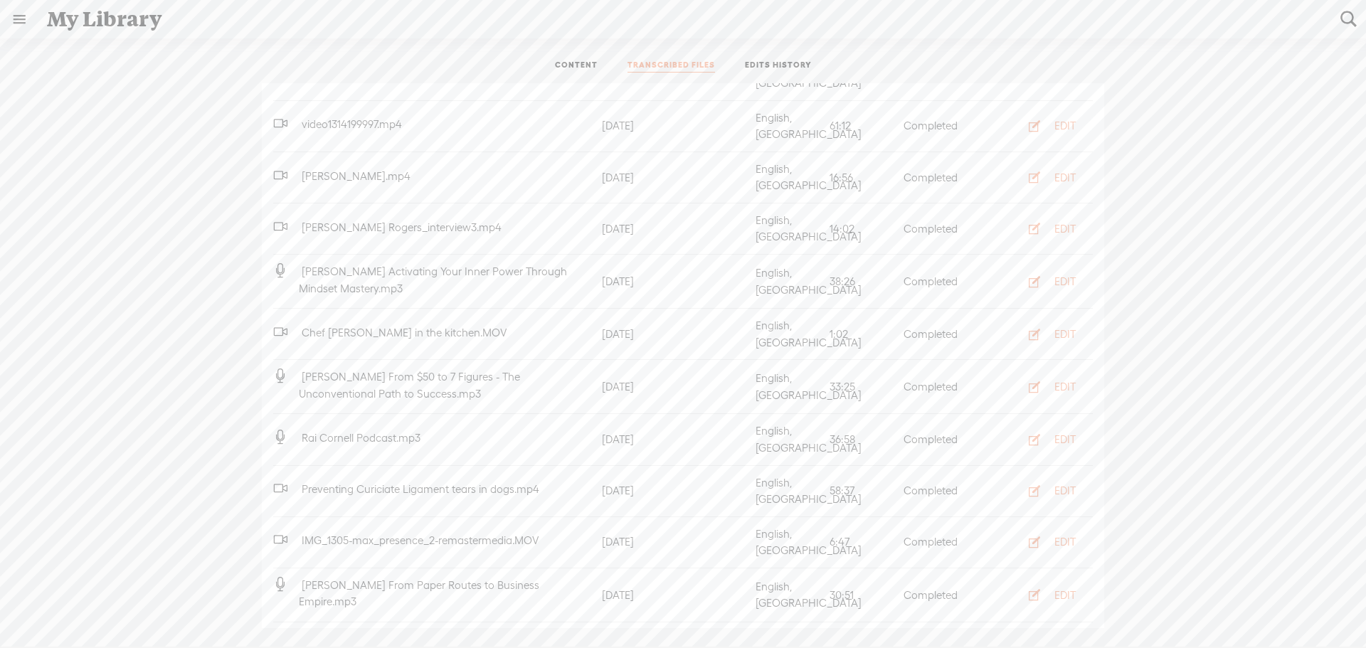
click at [14, 20] on link at bounding box center [19, 19] width 37 height 37
click at [75, 598] on div "SETTINGS" at bounding box center [94, 615] width 167 height 43
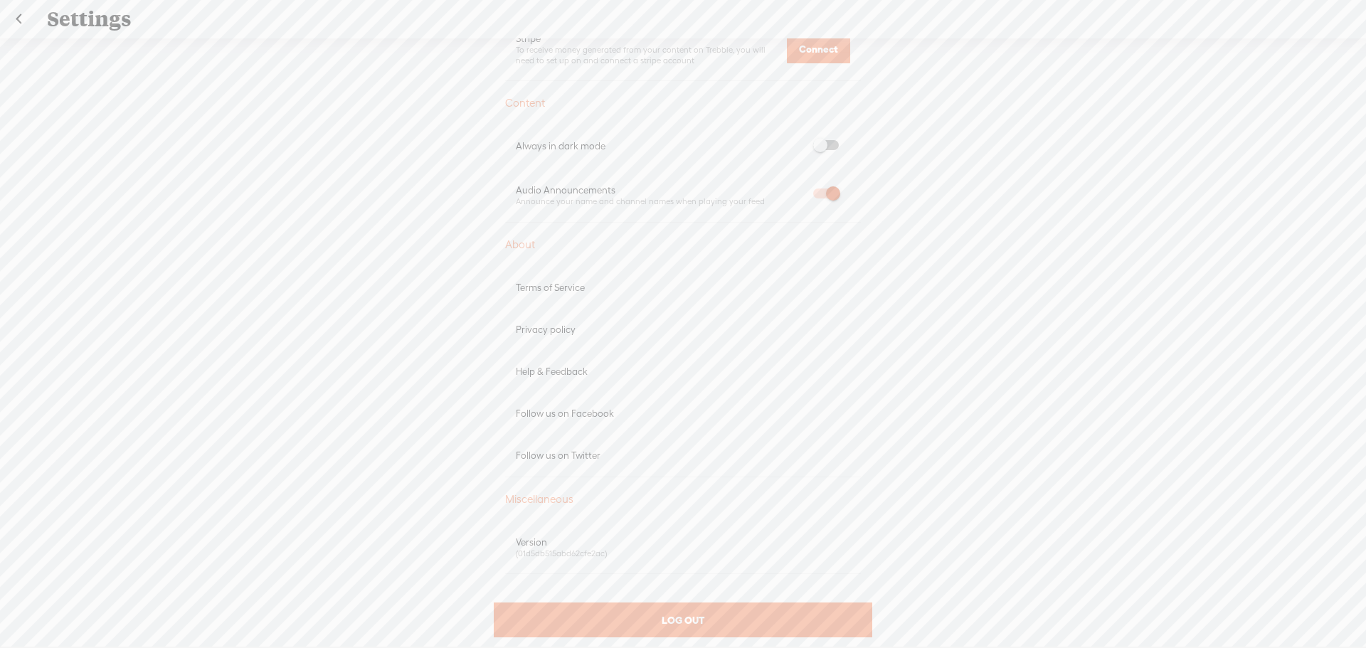
scroll to position [783, 0]
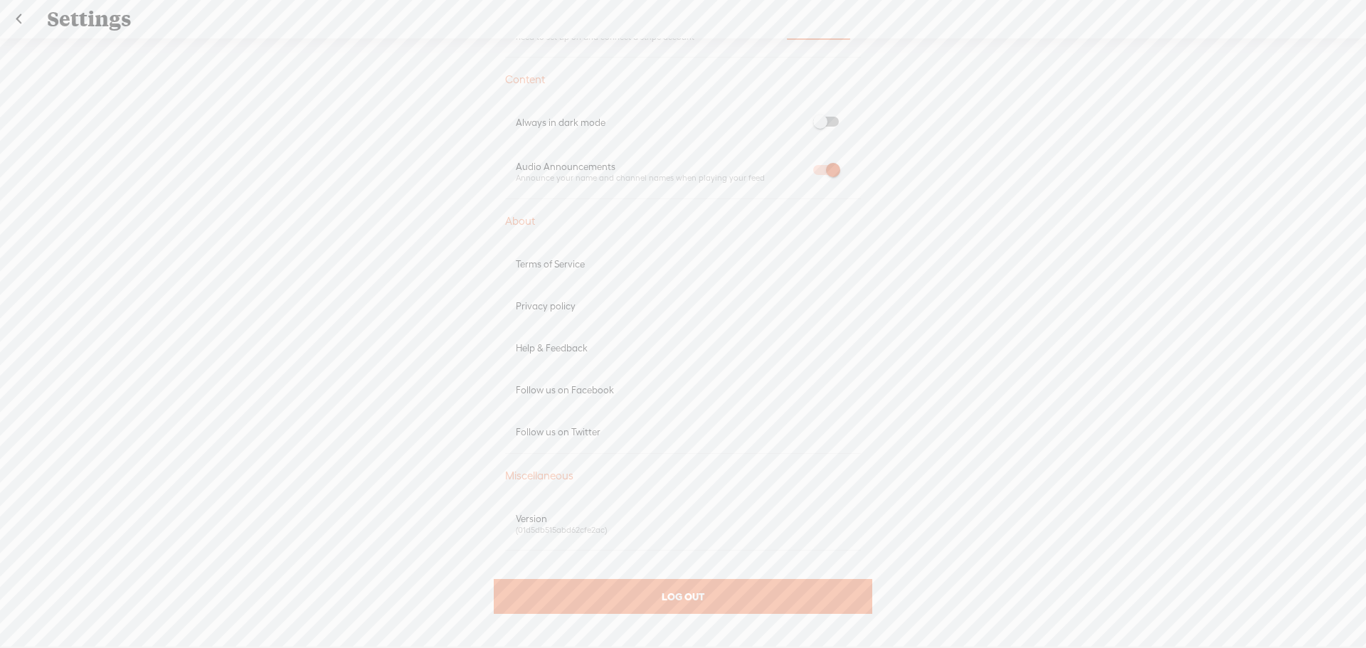
click at [575, 360] on div "Help & Feedback" at bounding box center [683, 348] width 356 height 42
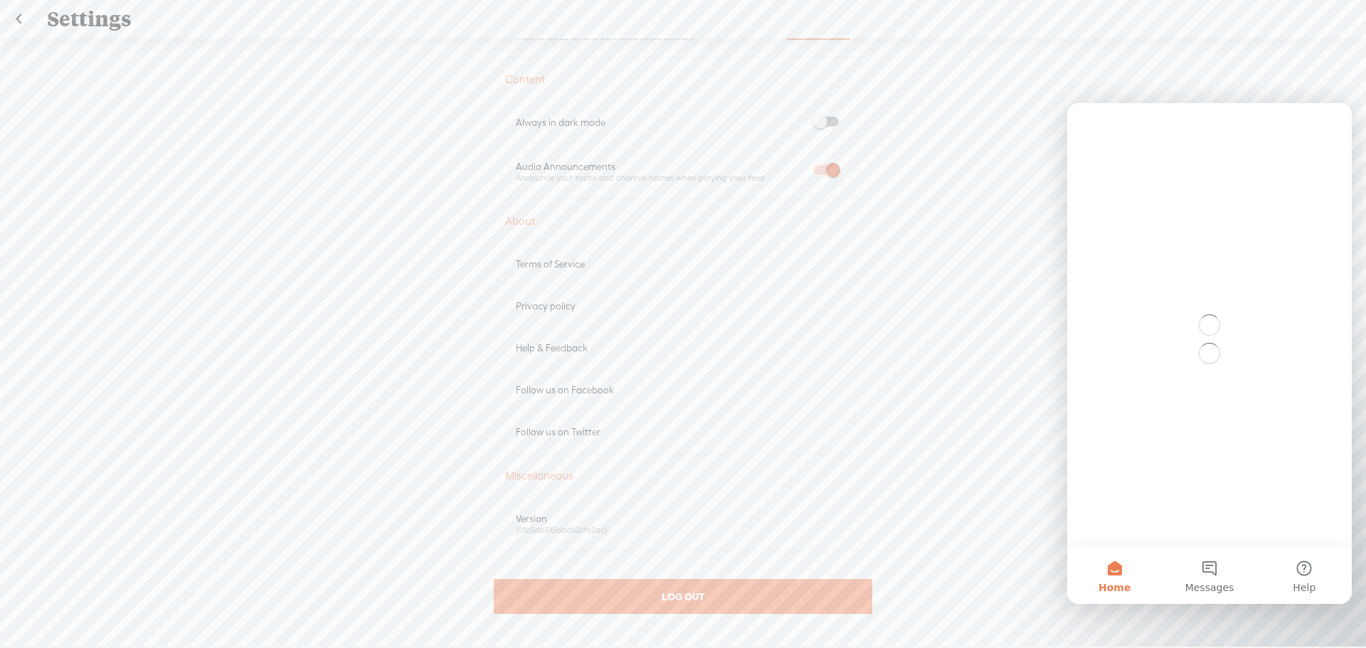
scroll to position [0, 0]
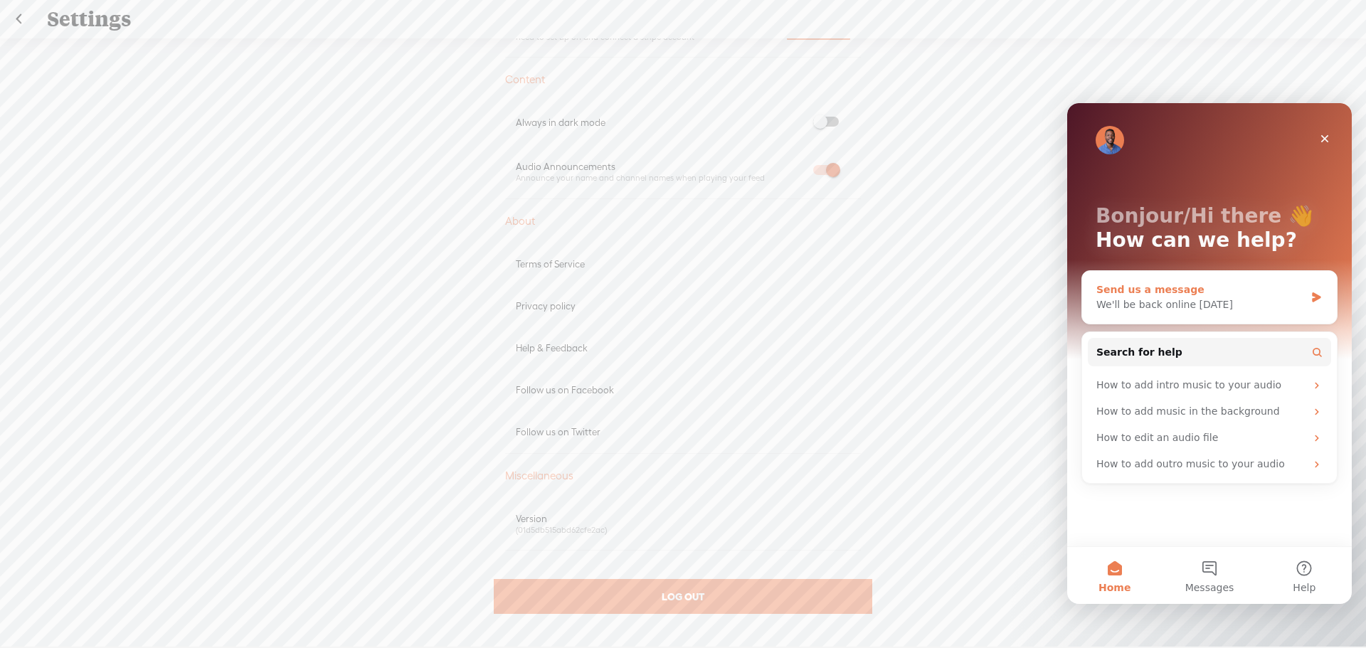
click at [1151, 302] on div "We'll be back online tomorrow" at bounding box center [1201, 304] width 209 height 15
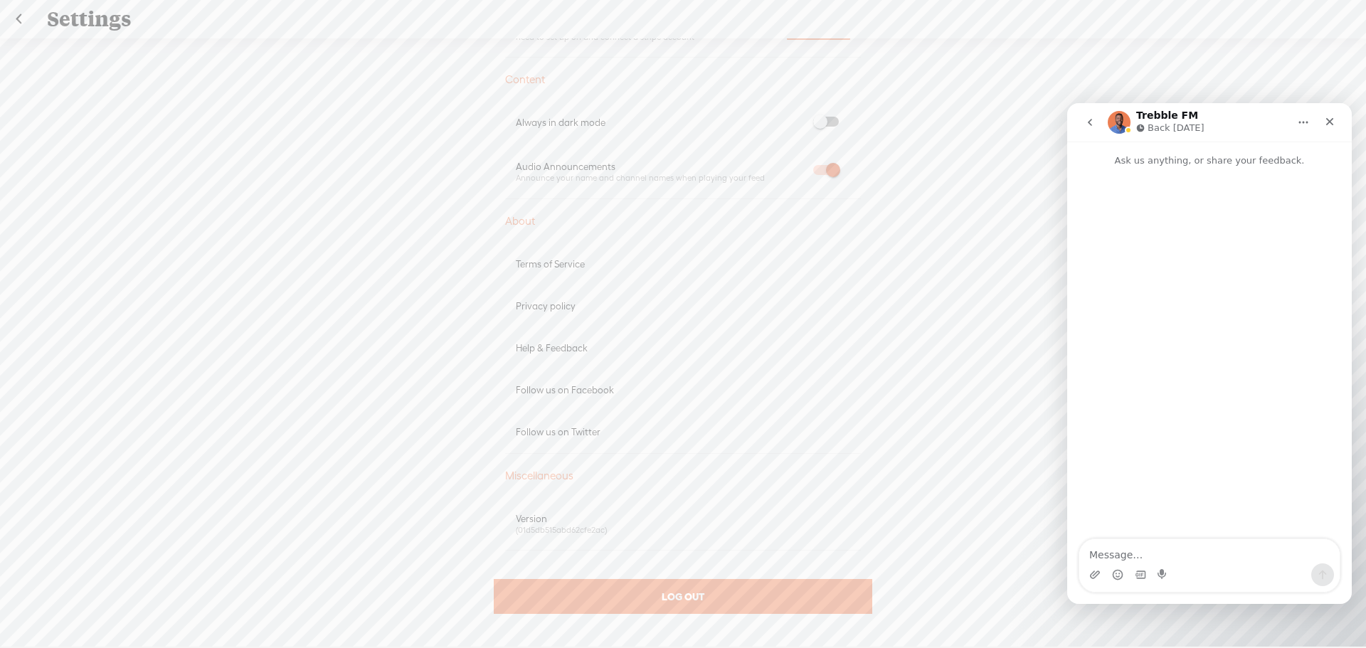
click at [1144, 172] on div "Intercom messenger" at bounding box center [1209, 176] width 285 height 17
click at [1144, 159] on p "Ask us anything, or share your feedback." at bounding box center [1209, 155] width 285 height 26
click at [1113, 548] on textarea "Message…" at bounding box center [1210, 551] width 260 height 24
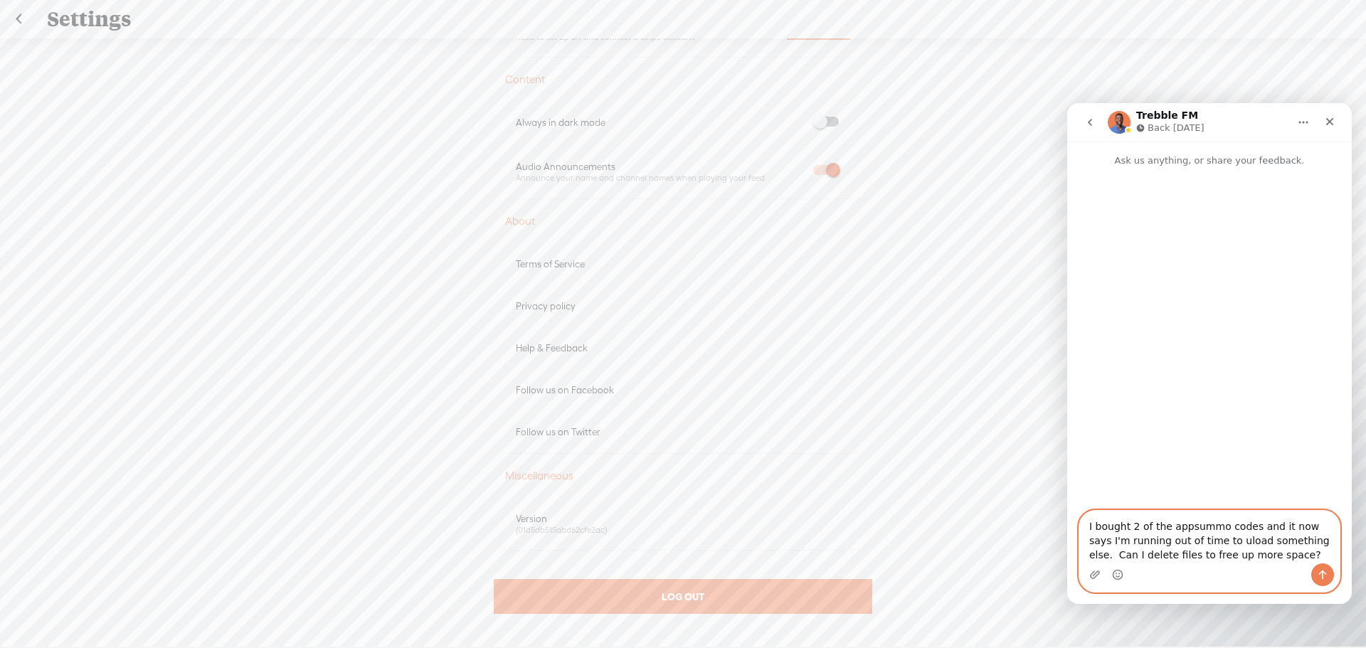
type textarea "I bought 2 of the appsummo codes and it now says I'm running out of time to ulo…"
click at [1326, 573] on icon "Send a message…" at bounding box center [1323, 575] width 8 height 9
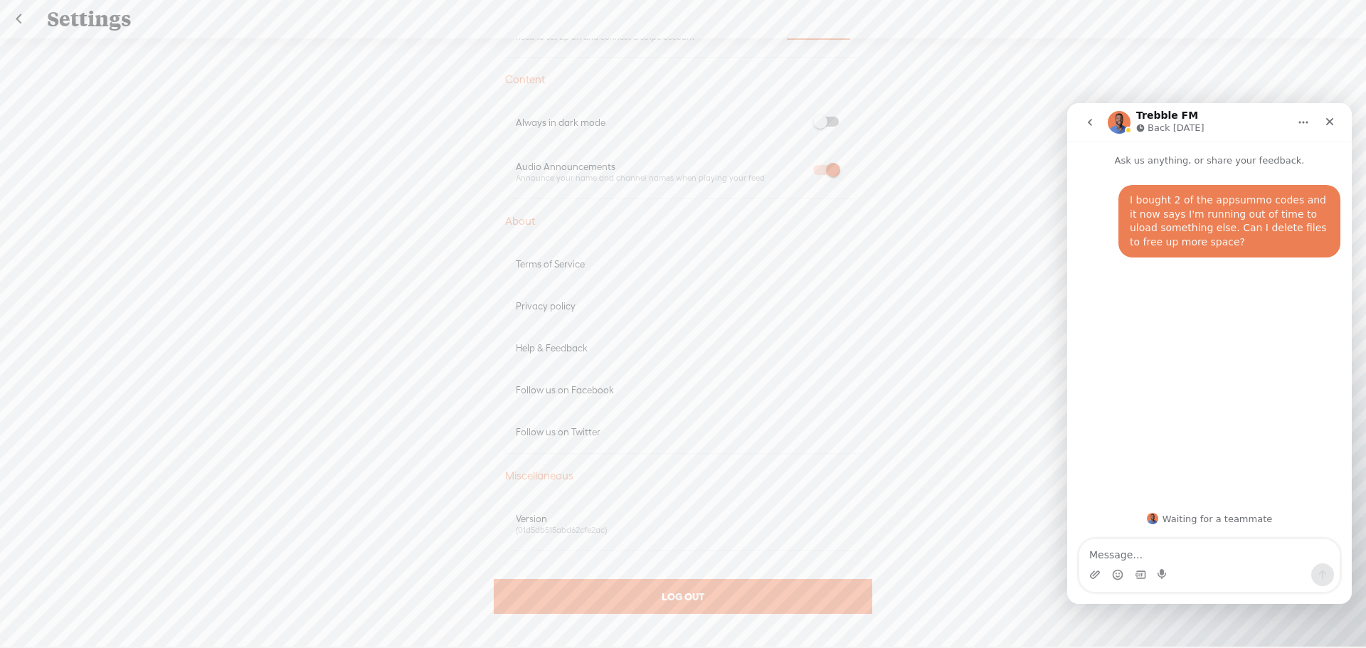
click at [22, 17] on link at bounding box center [19, 19] width 36 height 37
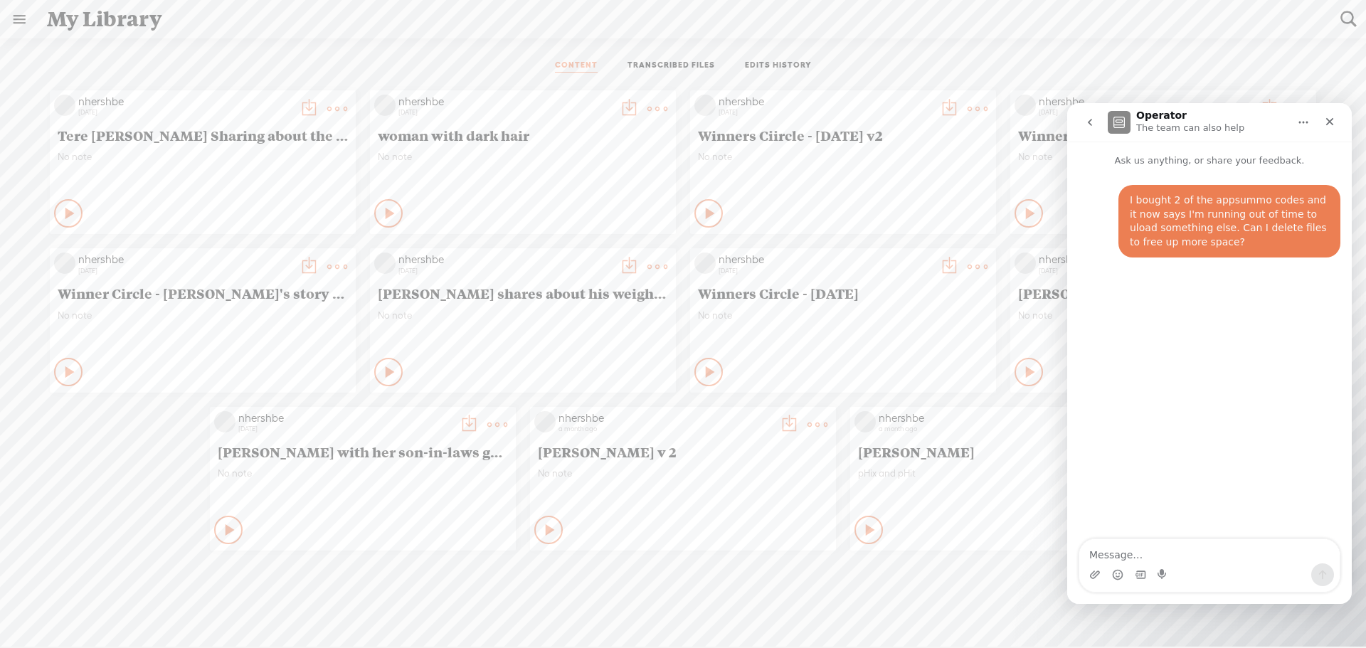
click at [13, 18] on link at bounding box center [19, 19] width 37 height 37
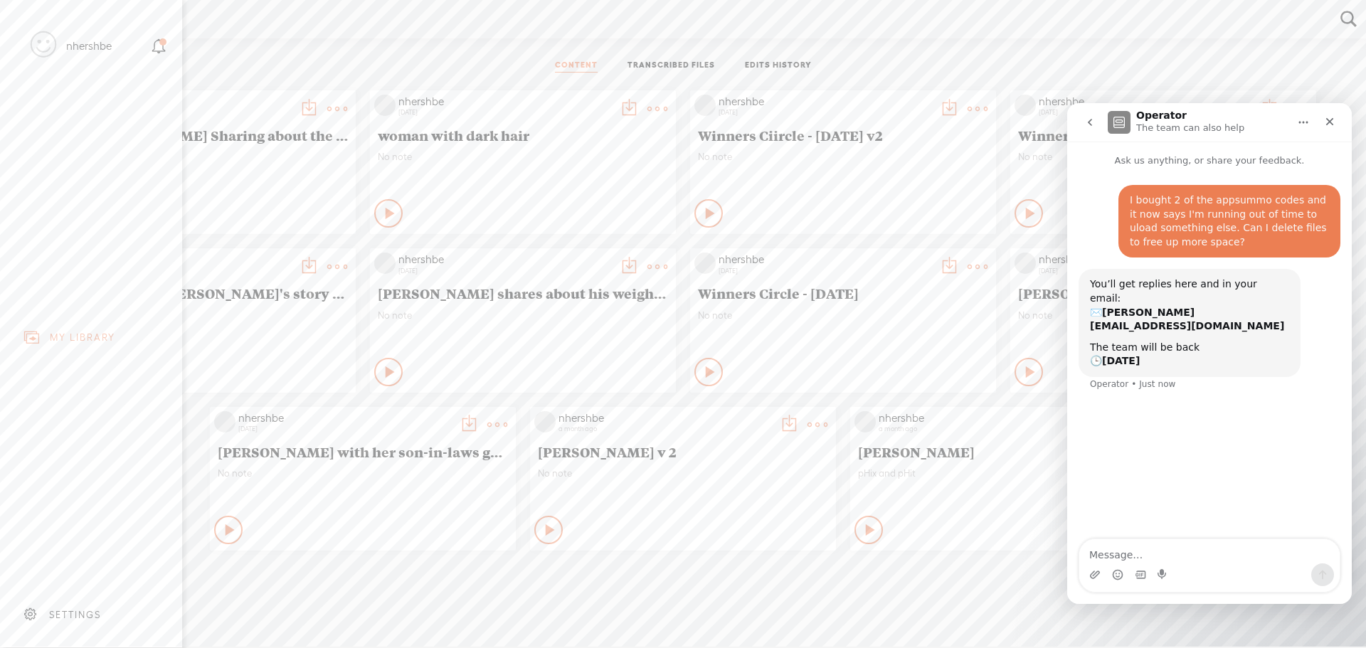
click at [66, 596] on div "SETTINGS" at bounding box center [94, 615] width 167 height 43
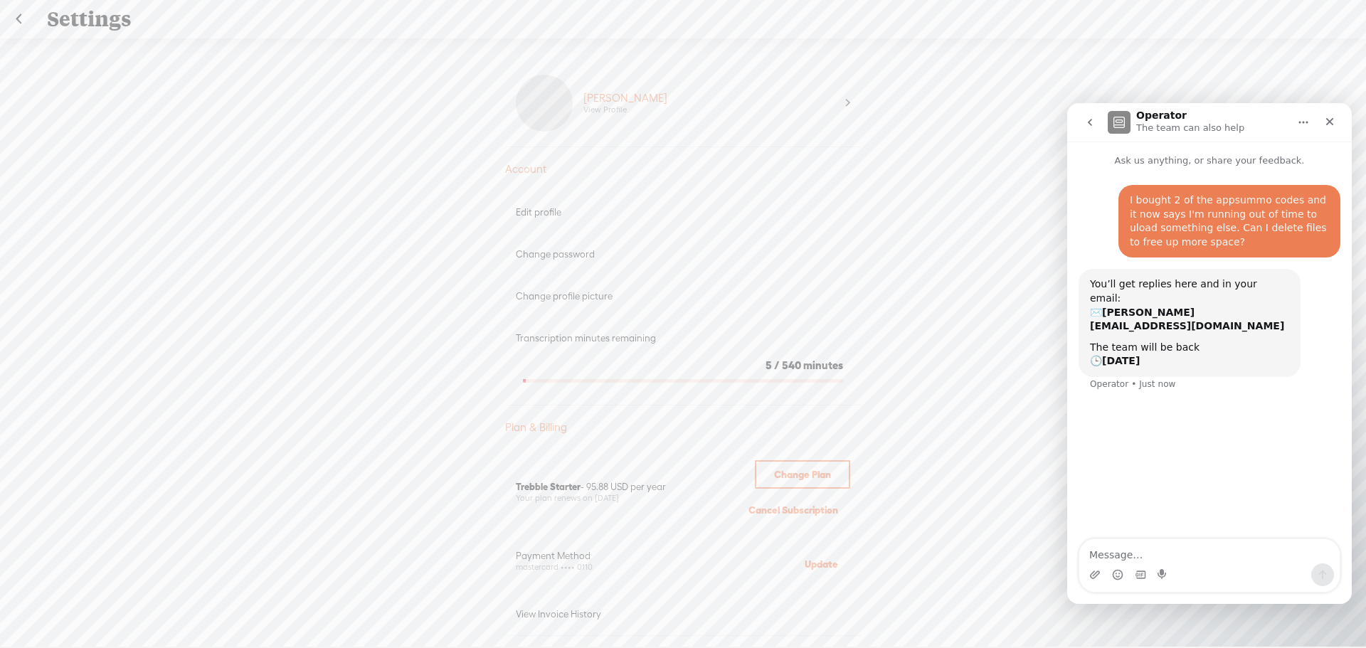
click at [1090, 123] on icon "go back" at bounding box center [1090, 122] width 4 height 7
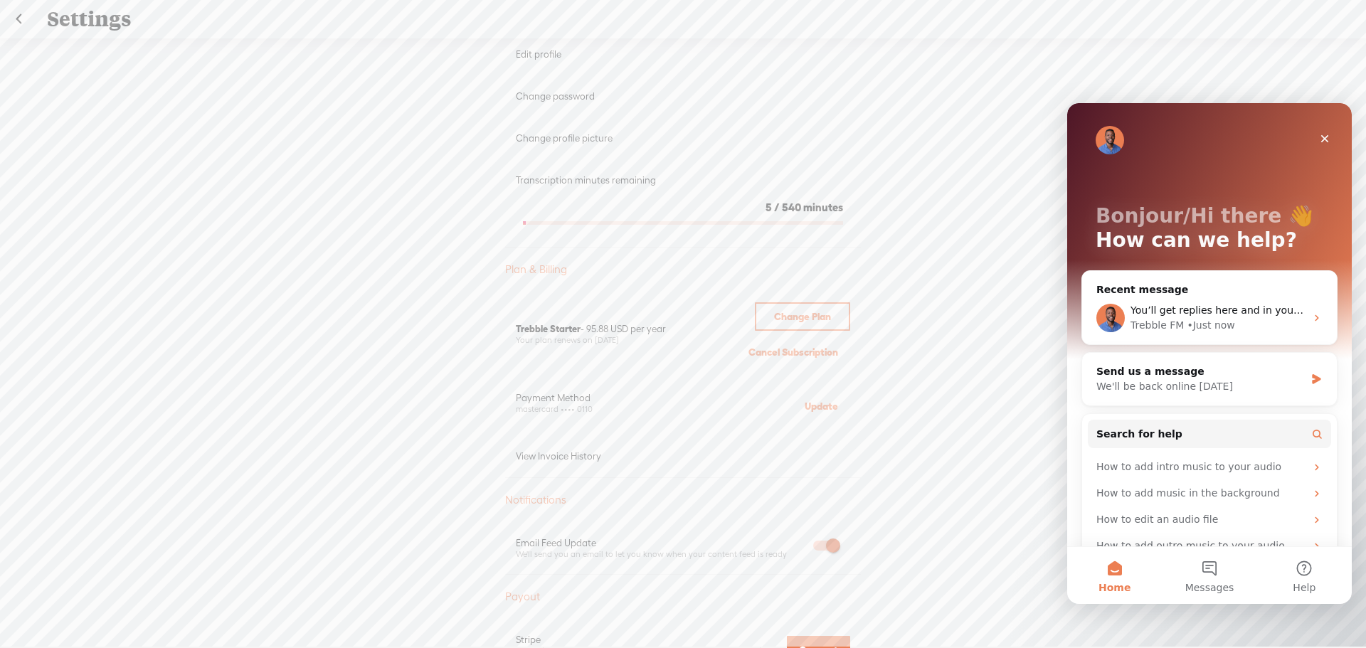
scroll to position [213, 0]
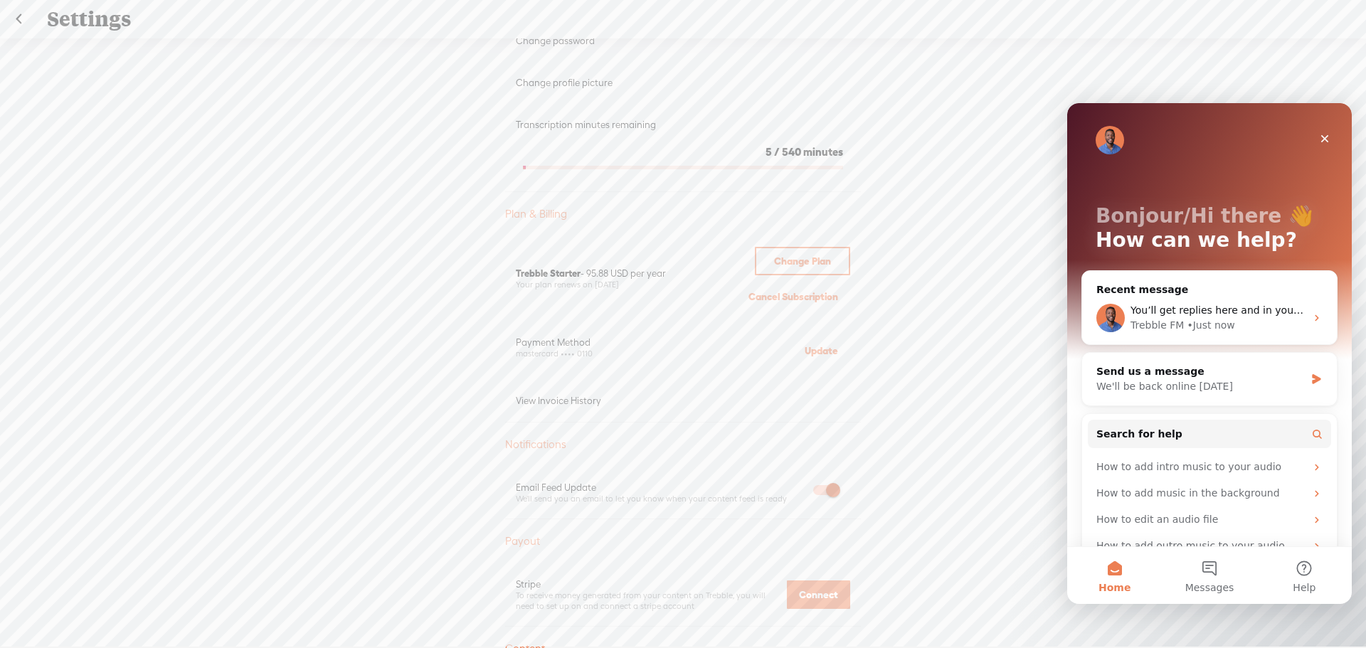
click at [553, 402] on div "View Invoice History" at bounding box center [683, 401] width 334 height 12
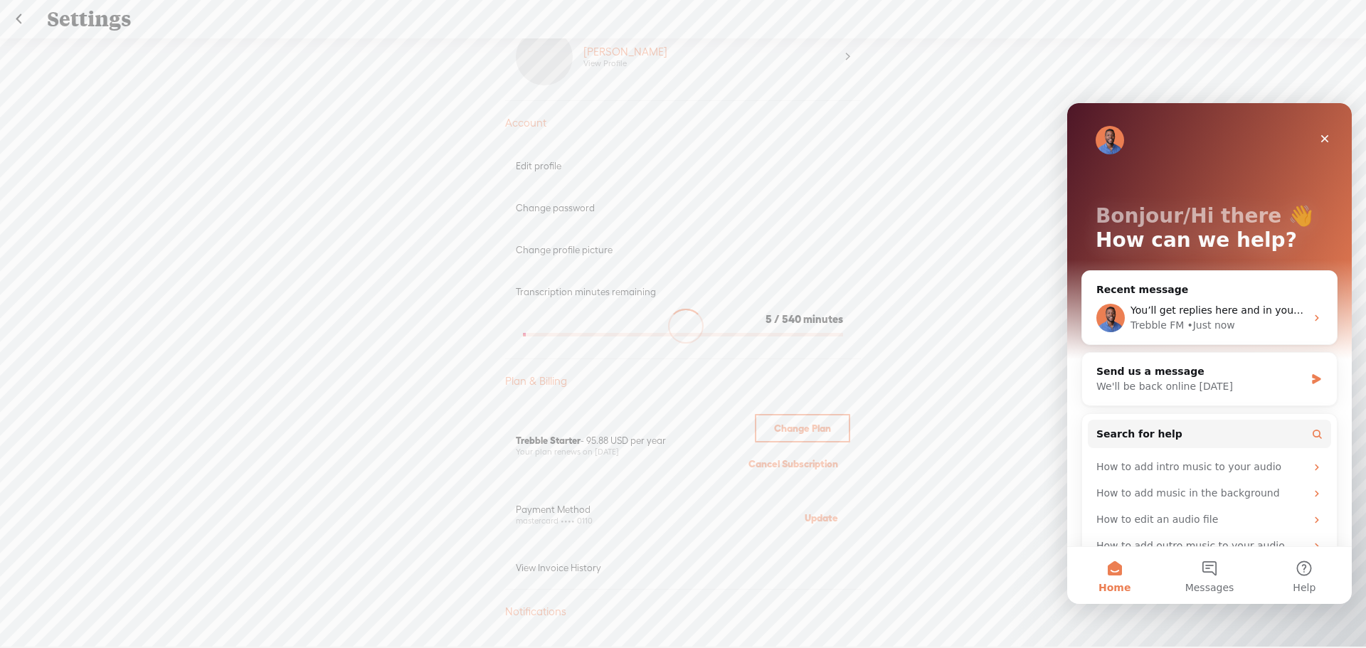
scroll to position [71, 0]
click at [793, 401] on span "Change Plan" at bounding box center [802, 403] width 57 height 23
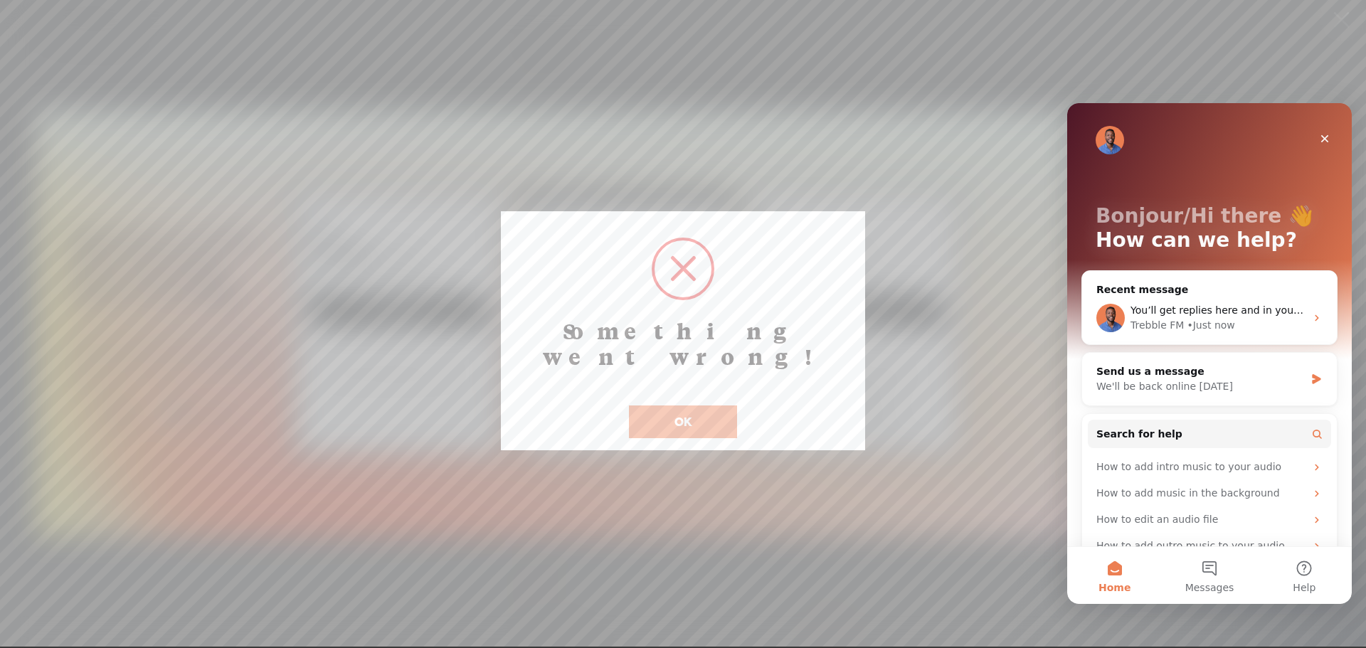
drag, startPoint x: 667, startPoint y: 395, endPoint x: 729, endPoint y: 384, distance: 63.7
click at [669, 406] on button "OK" at bounding box center [683, 422] width 108 height 33
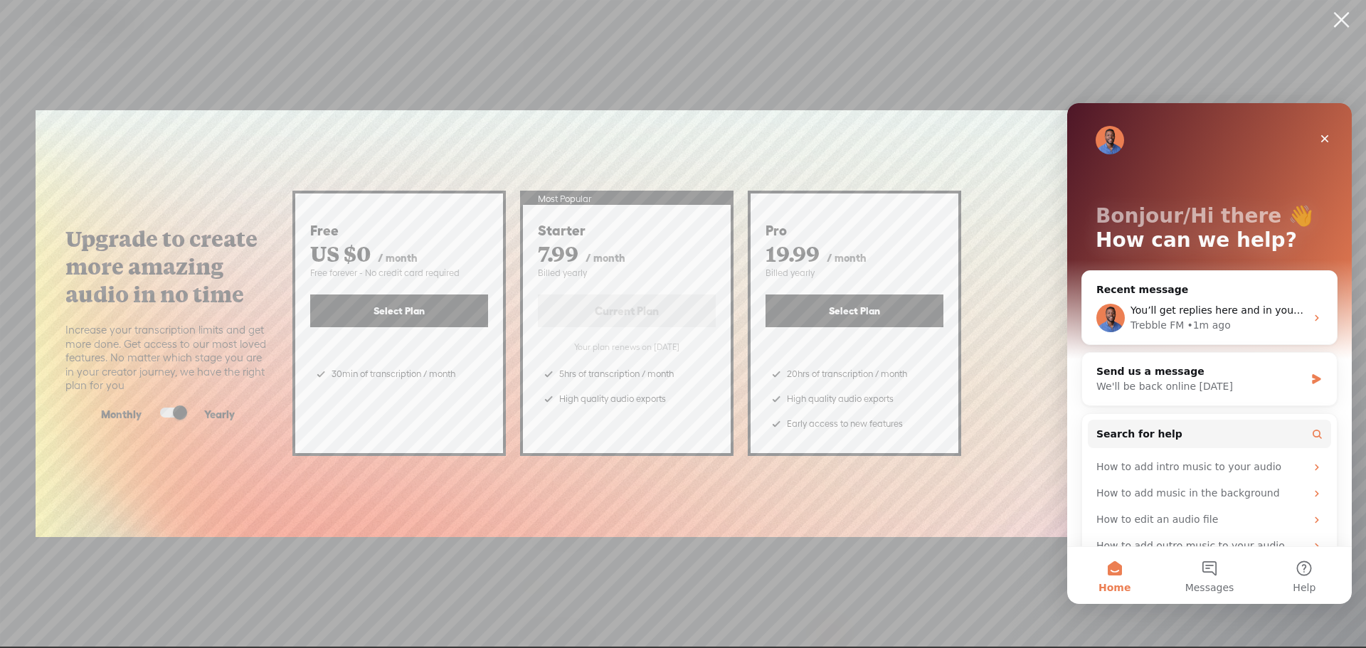
drag, startPoint x: 1332, startPoint y: 16, endPoint x: 1316, endPoint y: 24, distance: 18.1
click at [1316, 24] on div "Upgrade to create more amazing audio in no time Increase your transcription lim…" at bounding box center [683, 324] width 1366 height 648
click at [1341, 21] on link at bounding box center [1342, 20] width 36 height 40
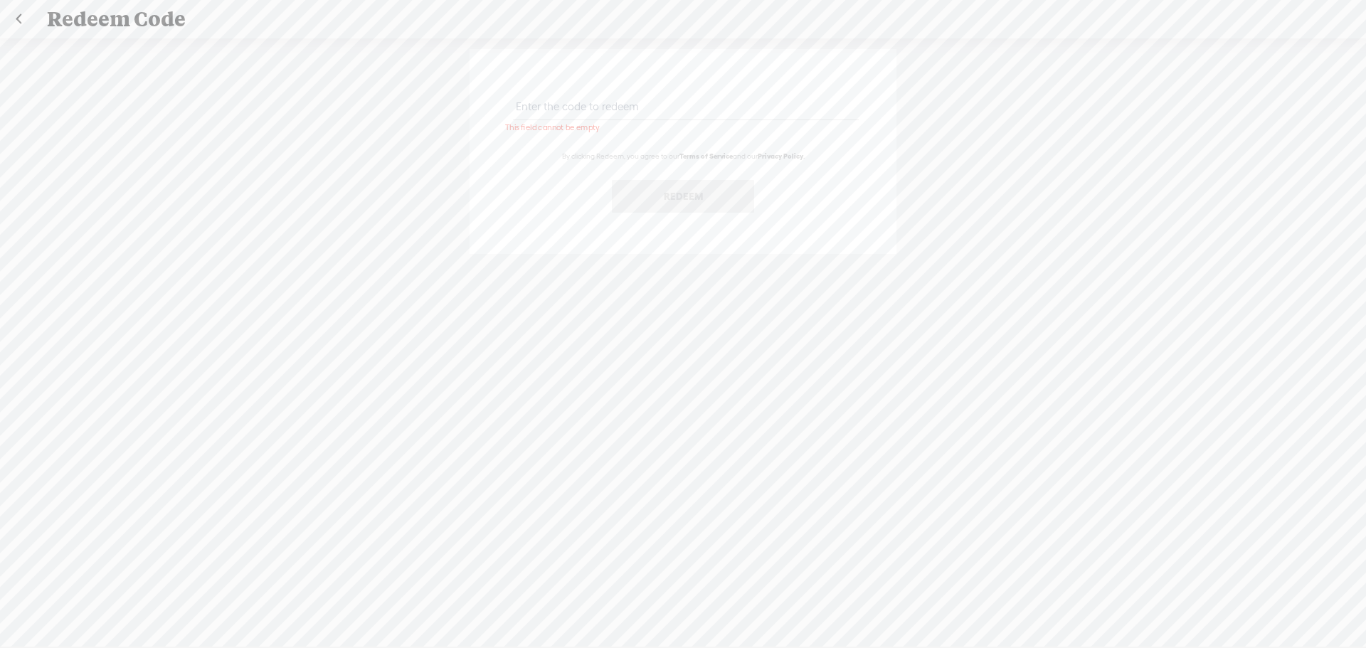
click at [579, 107] on input "text" at bounding box center [685, 107] width 345 height 28
paste input "BH55-5BGC-QZNR-UV8K-0823"
type input "BH55-5BGC-QZNR-UV8K-0823"
click at [660, 199] on button "Redeem" at bounding box center [683, 196] width 142 height 33
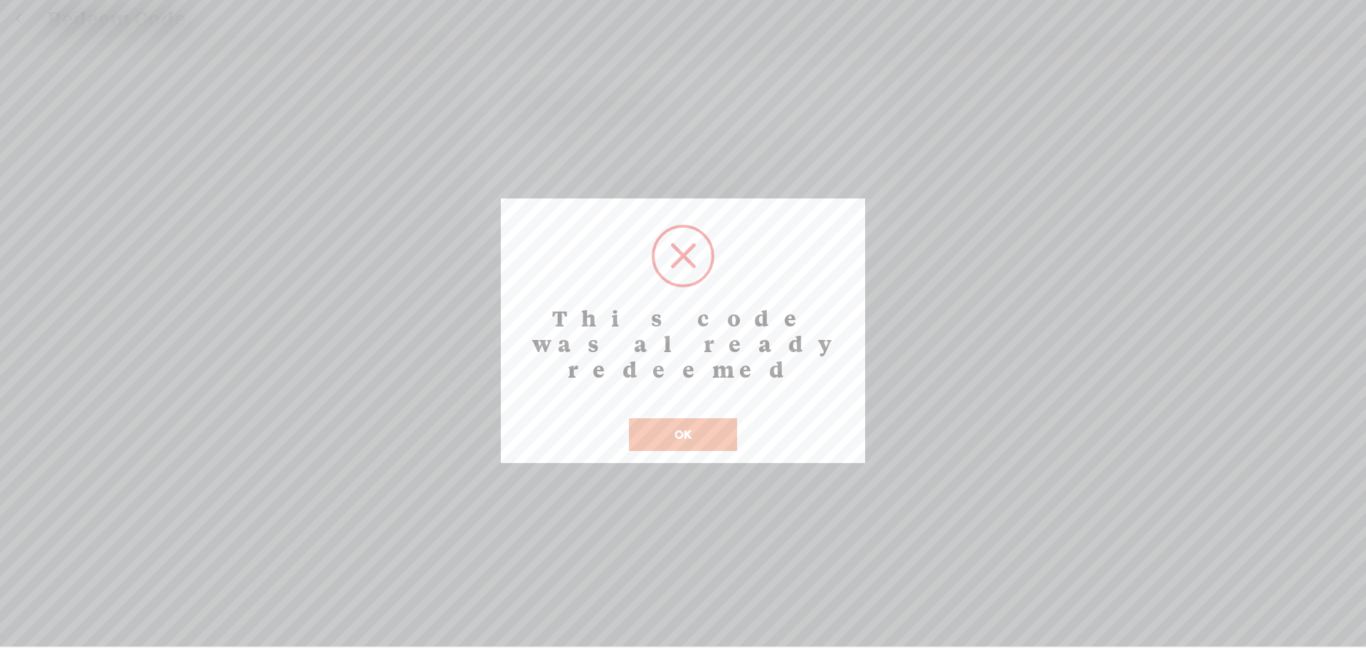
drag, startPoint x: 663, startPoint y: 406, endPoint x: 683, endPoint y: 389, distance: 26.2
click at [661, 418] on button "OK" at bounding box center [683, 434] width 108 height 33
